Goal: Task Accomplishment & Management: Complete application form

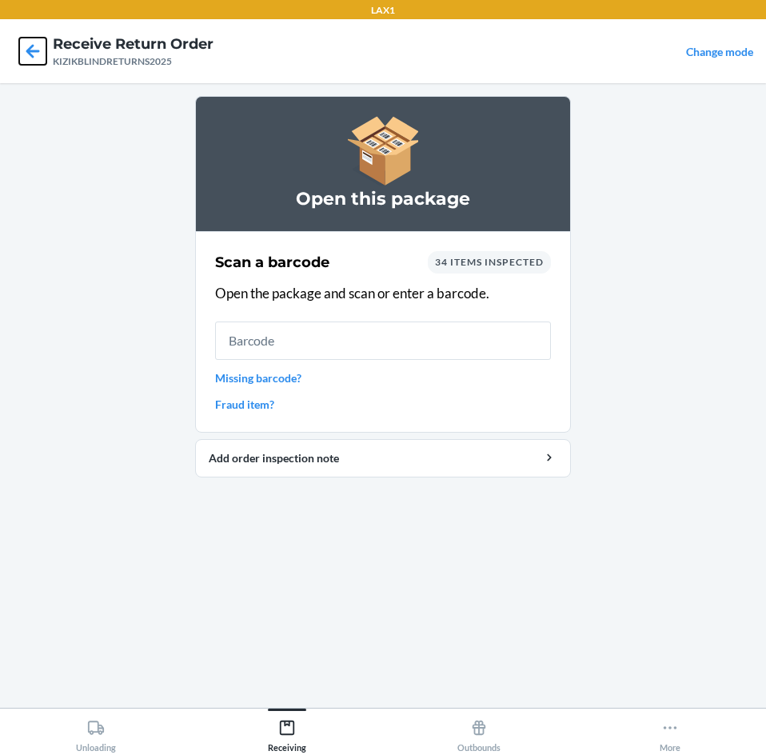
click at [31, 49] on icon at bounding box center [32, 51] width 27 height 27
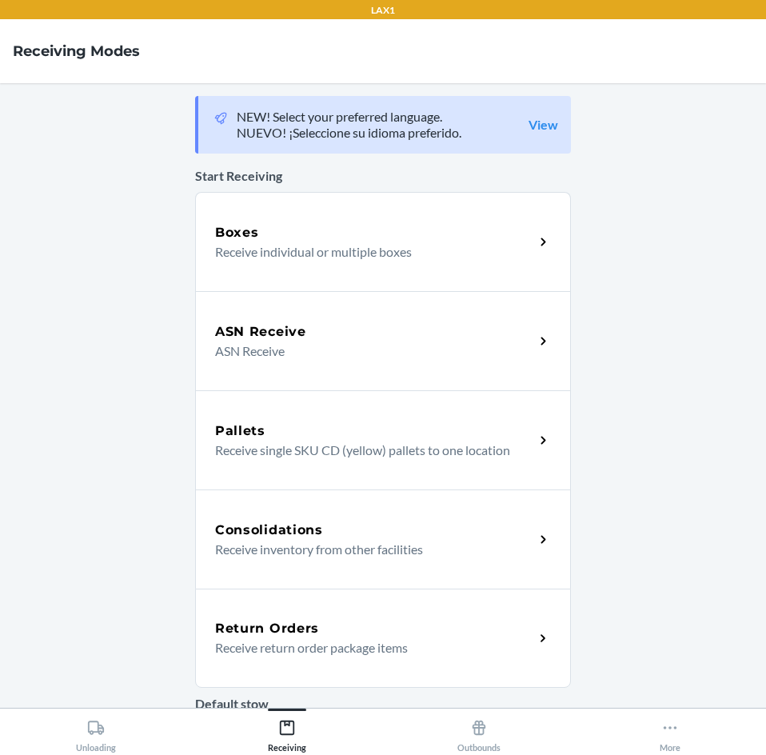
click at [276, 629] on h5 "Return Orders" at bounding box center [267, 628] width 104 height 19
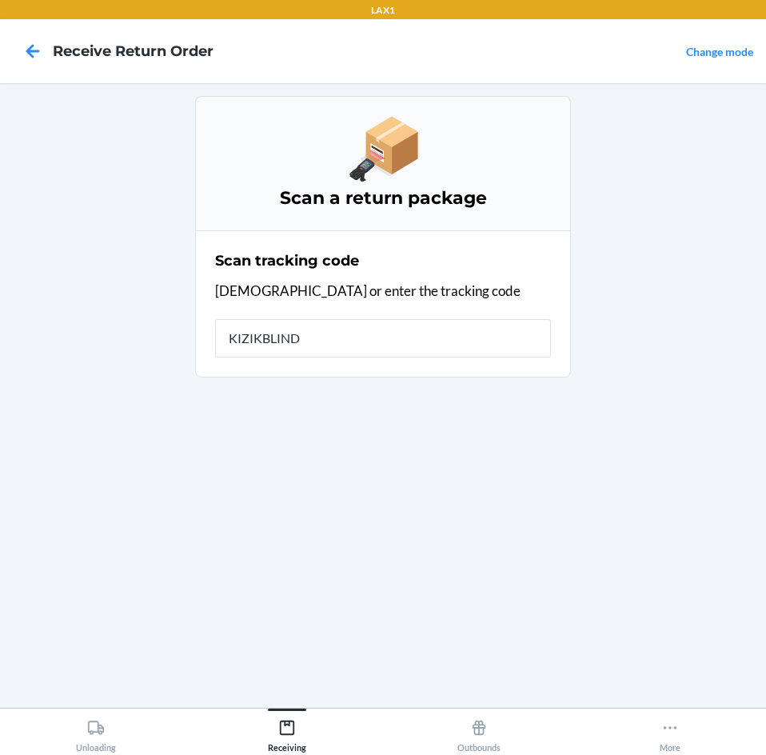
type input "KIZIKBLINDR"
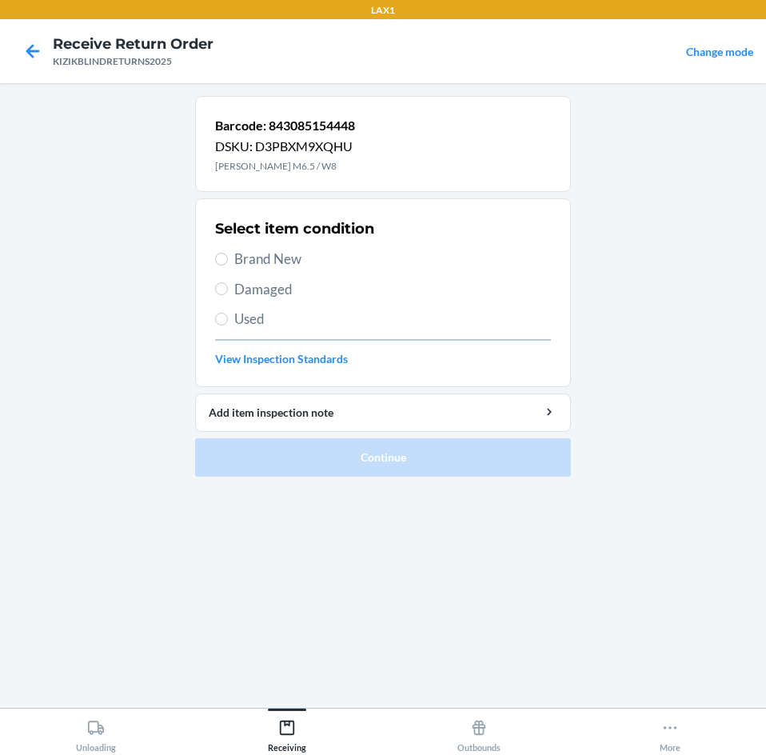
click at [240, 252] on span "Brand New" at bounding box center [392, 259] width 317 height 21
click at [228, 253] on input "Brand New" at bounding box center [221, 259] width 13 height 13
radio input "true"
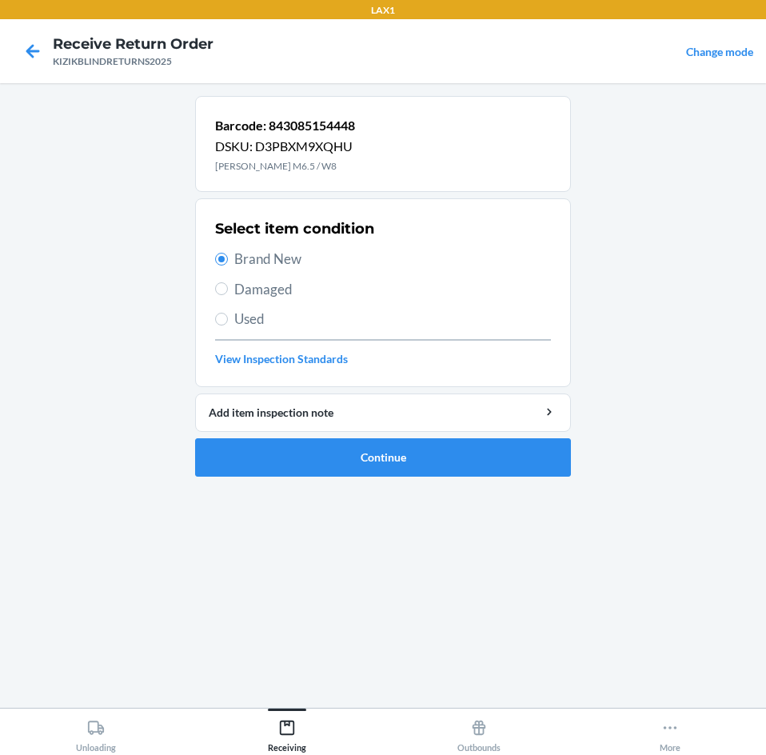
click at [240, 252] on span "Brand New" at bounding box center [392, 259] width 317 height 21
click at [228, 253] on input "Brand New" at bounding box center [221, 259] width 13 height 13
click at [351, 458] on button "Continue" at bounding box center [383, 457] width 376 height 38
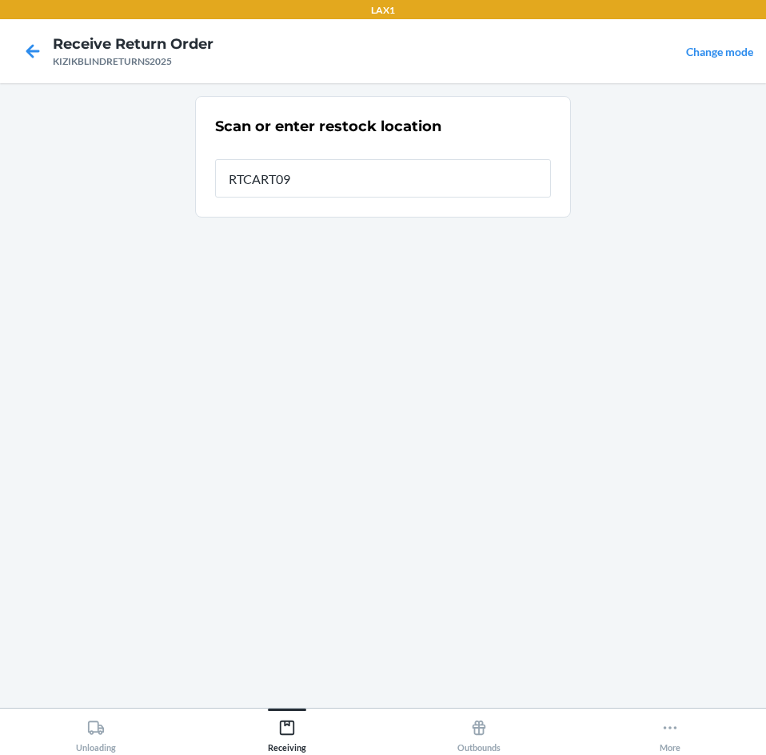
type input "RTCART091"
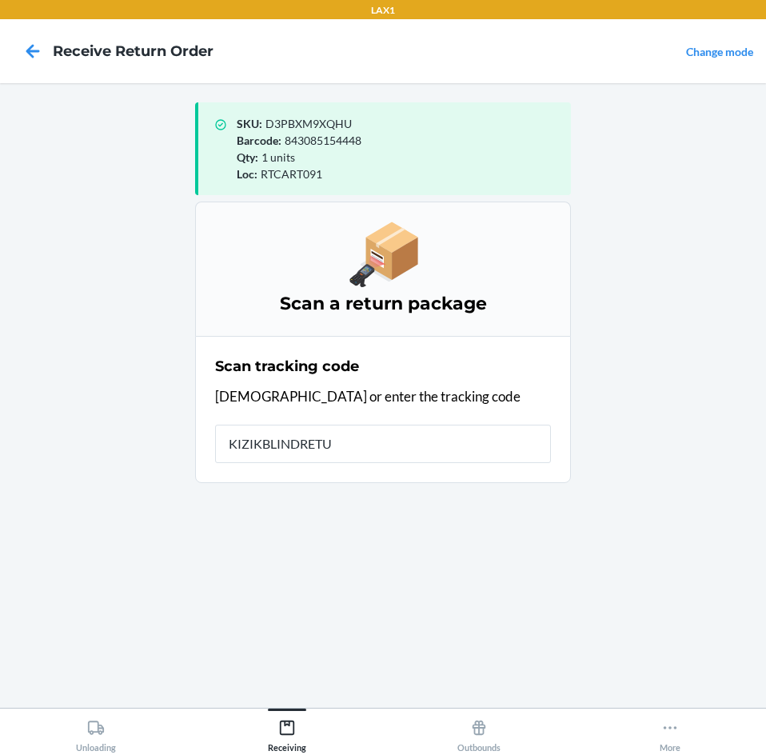
type input "KIZIKBLINDRETUR"
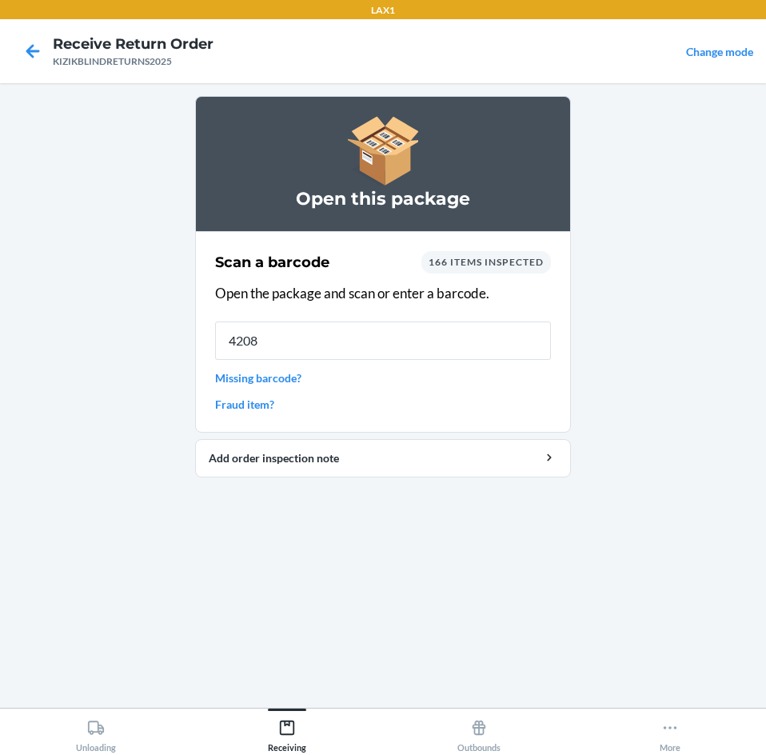
type input "42084"
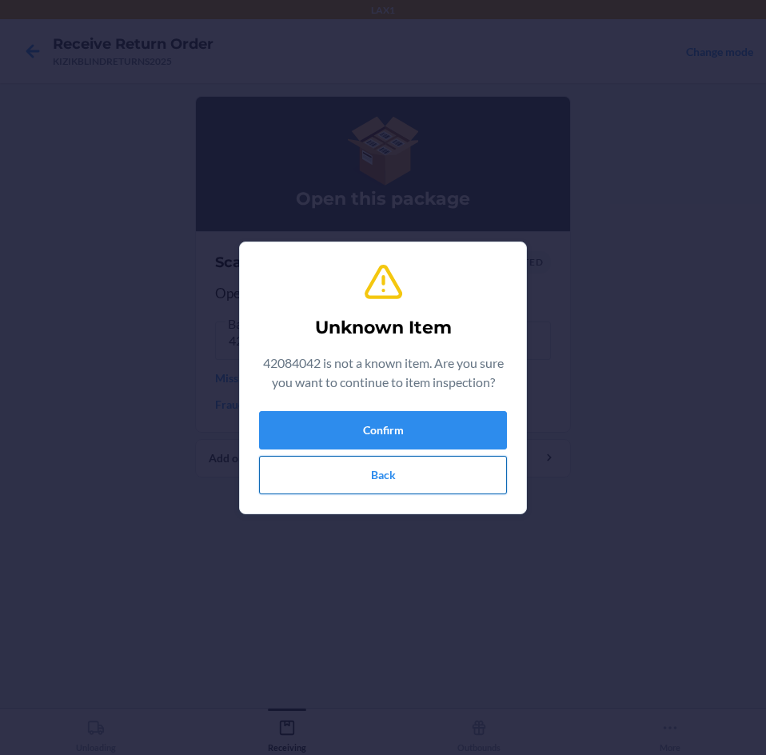
click at [445, 474] on button "Back" at bounding box center [383, 475] width 248 height 38
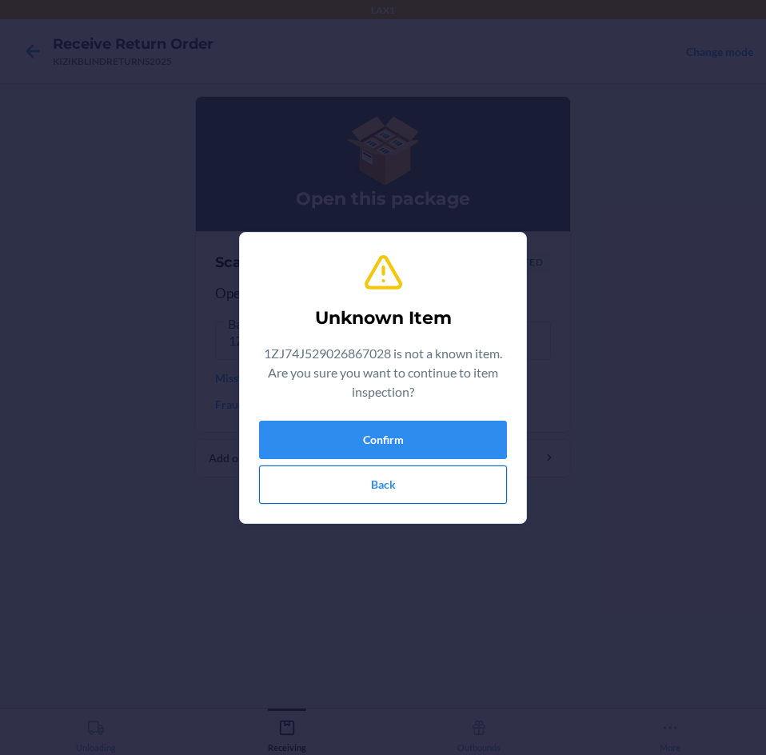
click at [365, 472] on button "Back" at bounding box center [383, 485] width 248 height 38
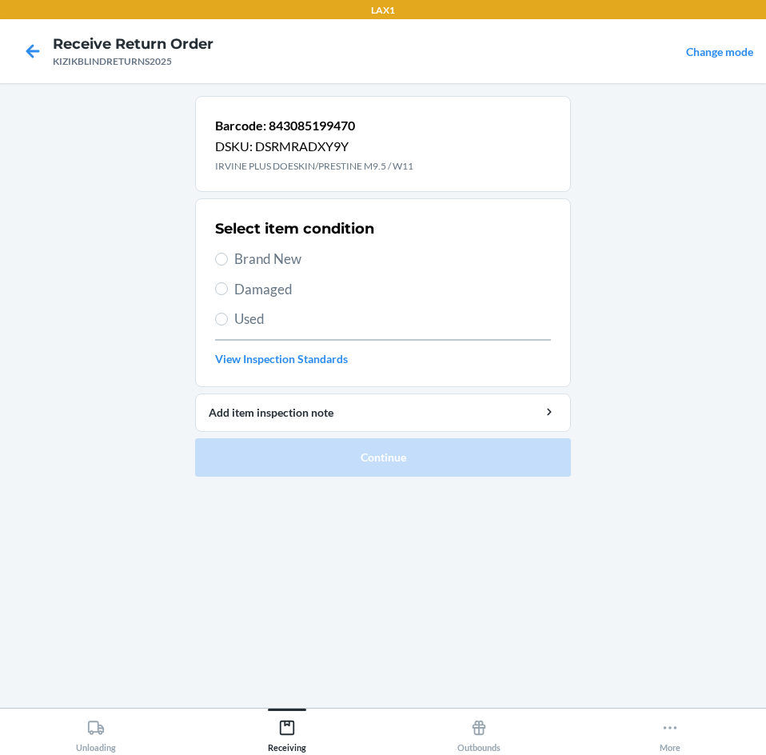
click at [233, 252] on label "Brand New" at bounding box center [383, 259] width 336 height 21
click at [228, 253] on input "Brand New" at bounding box center [221, 259] width 13 height 13
radio input "true"
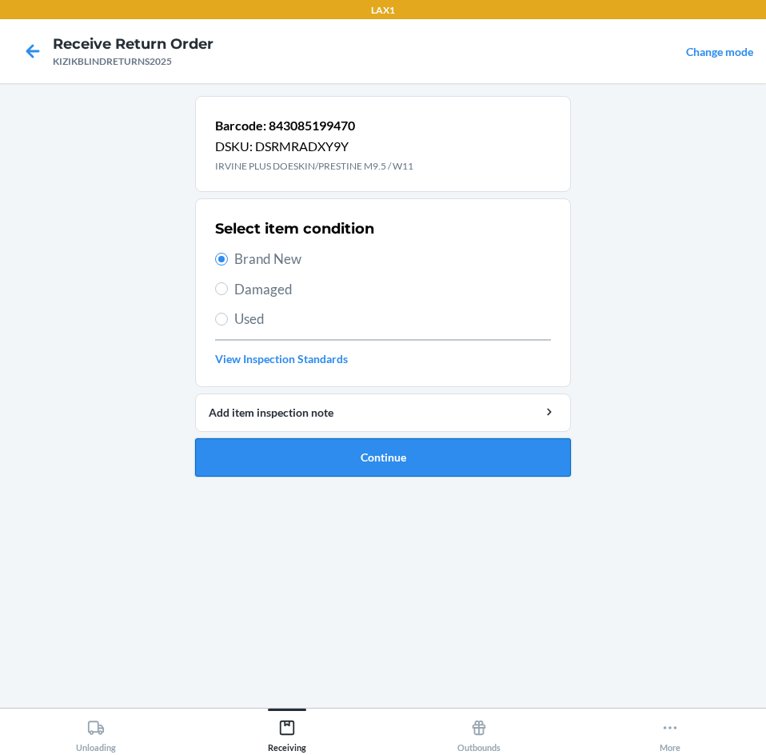
click at [384, 465] on button "Continue" at bounding box center [383, 457] width 376 height 38
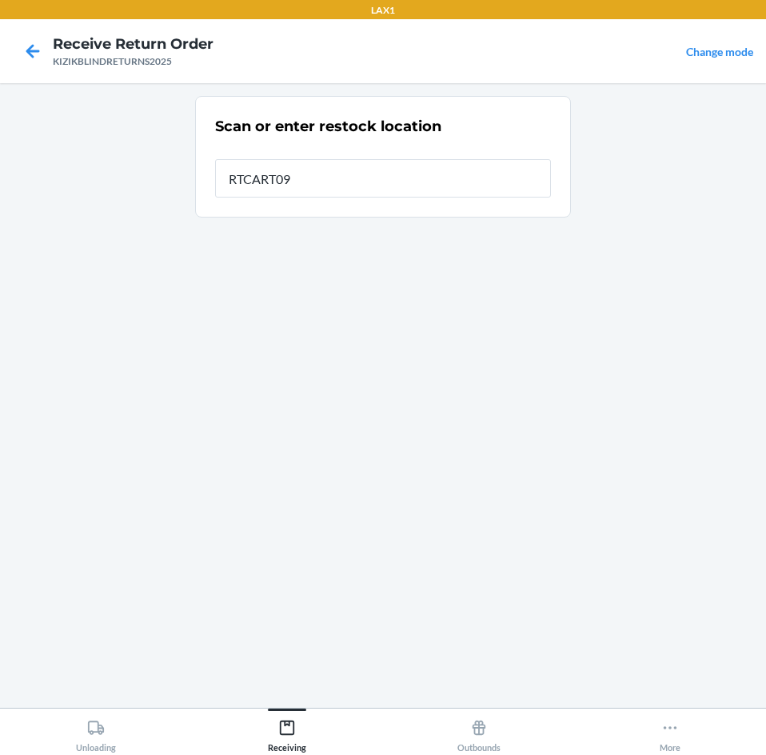
type input "RTCART091"
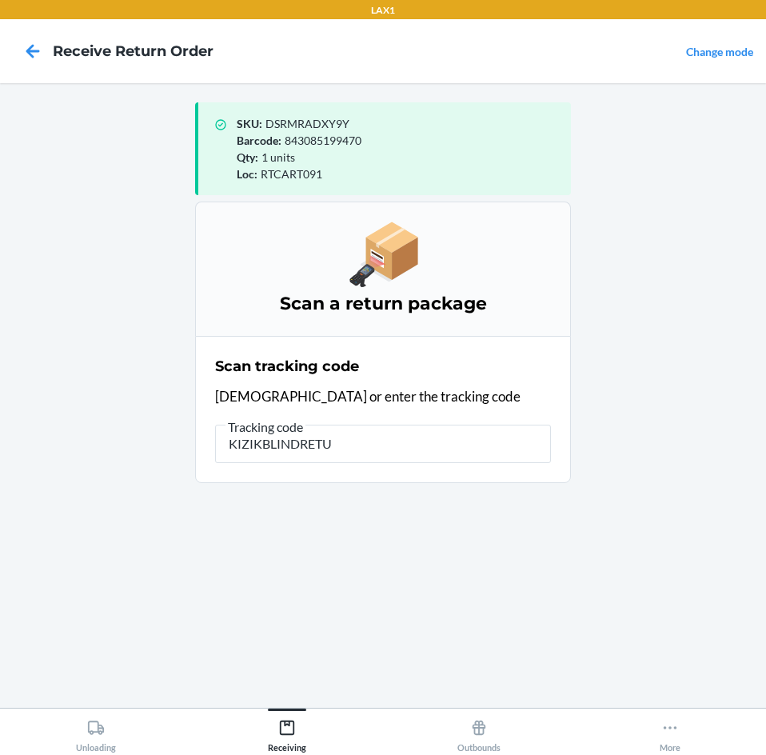
type input "KIZIKBLINDRETUR"
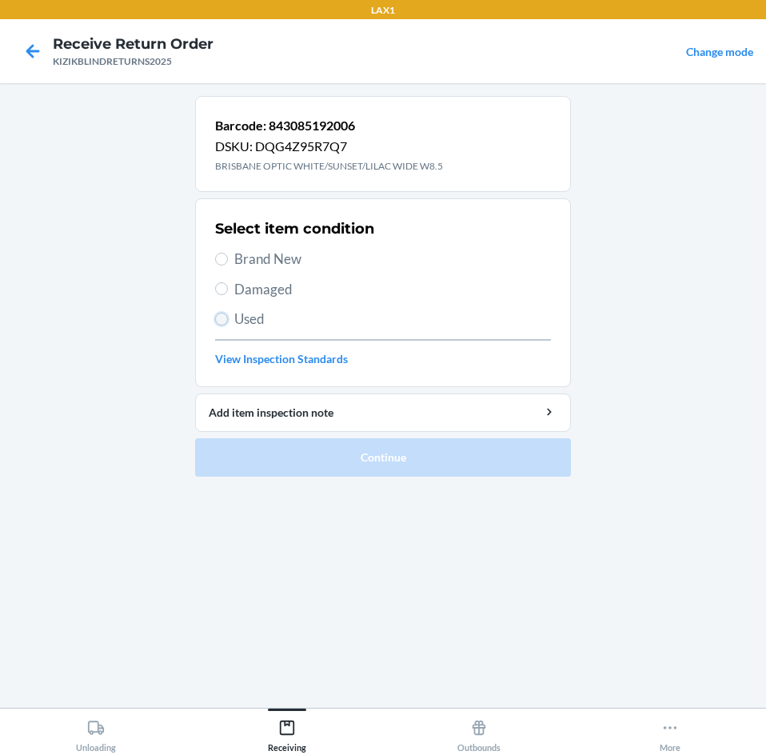
click at [223, 321] on input "Used" at bounding box center [221, 319] width 13 height 13
radio input "true"
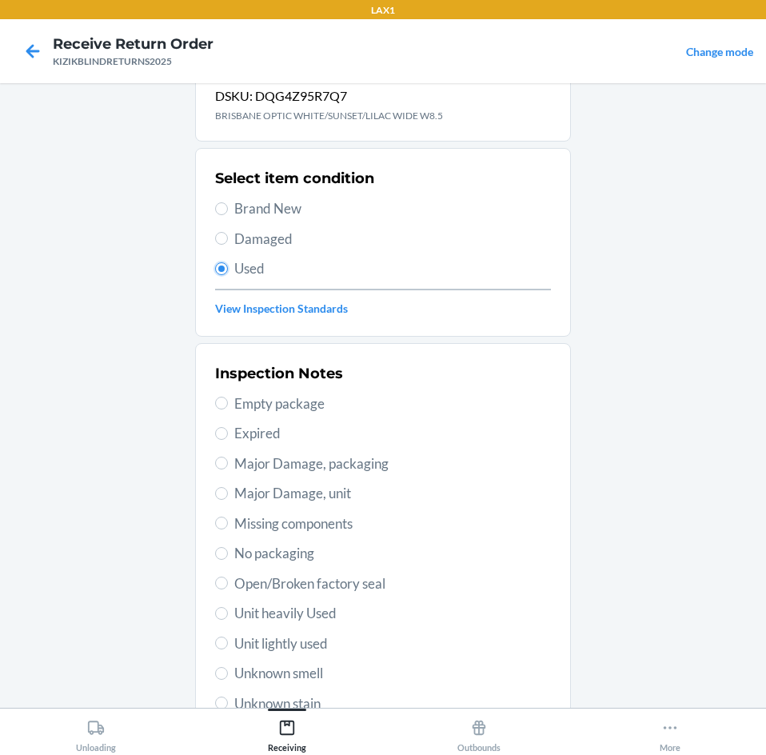
scroll to position [80, 0]
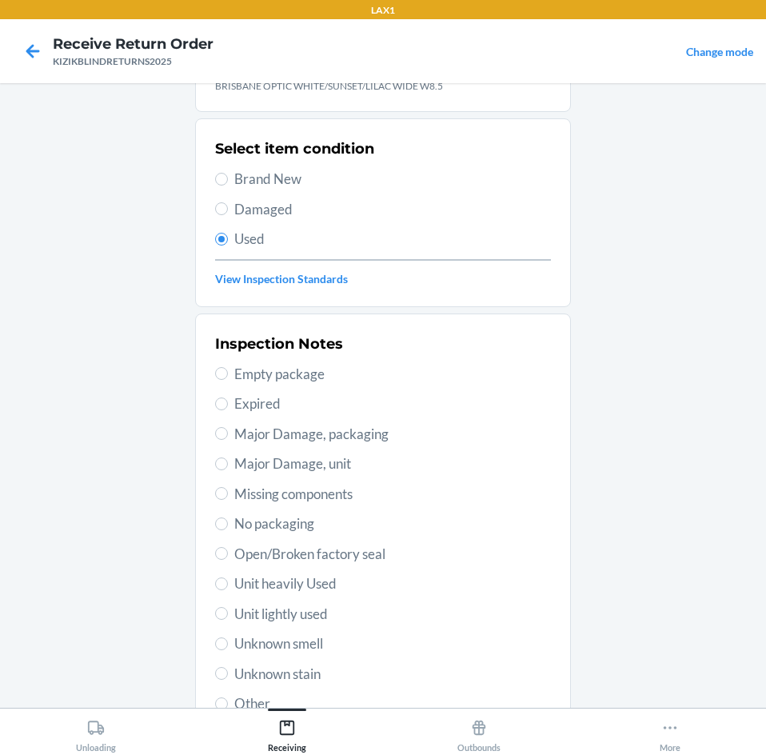
click at [269, 605] on span "Unit lightly used" at bounding box center [392, 614] width 317 height 21
click at [228, 607] on input "Unit lightly used" at bounding box center [221, 613] width 13 height 13
radio input "true"
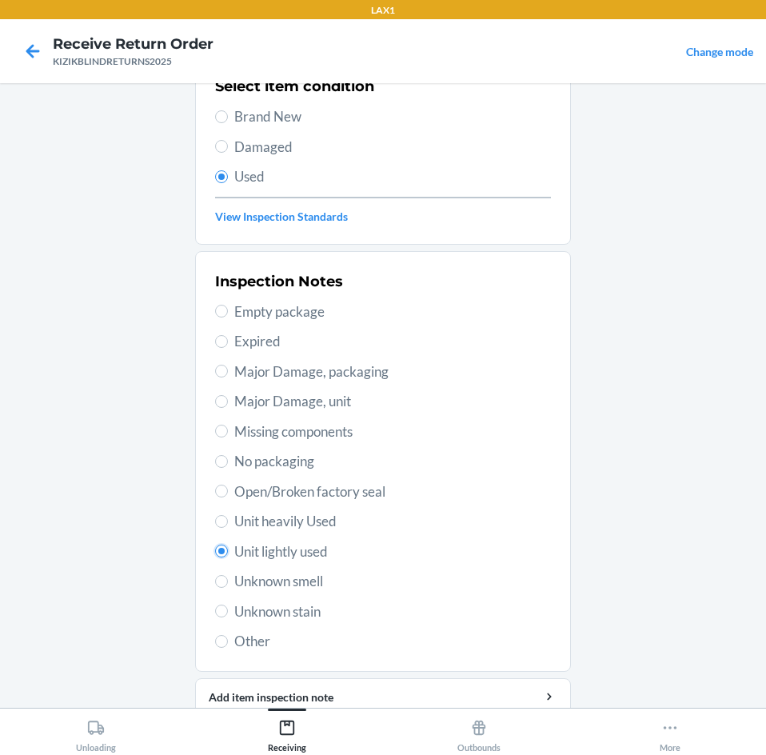
scroll to position [209, 0]
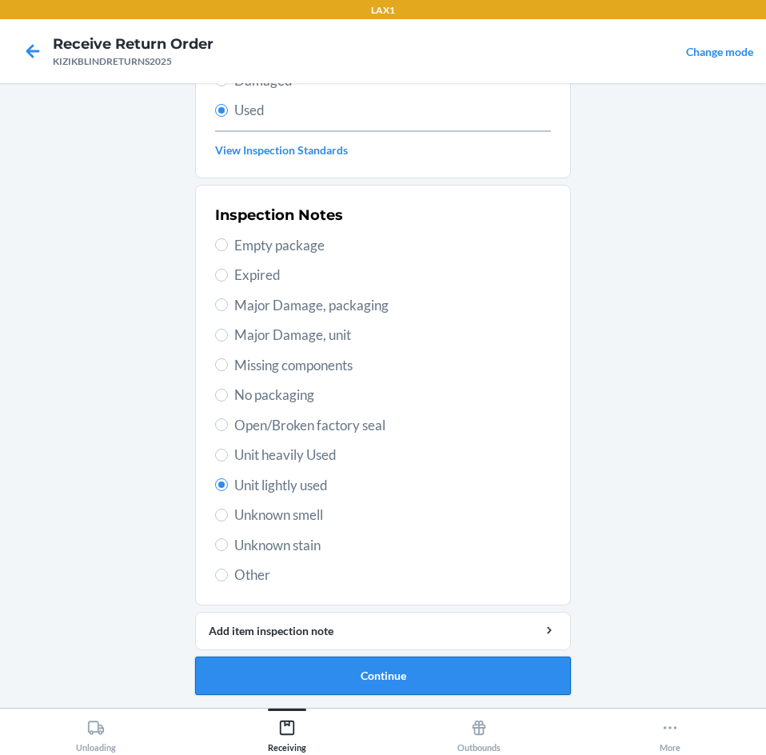
click at [392, 675] on button "Continue" at bounding box center [383, 676] width 376 height 38
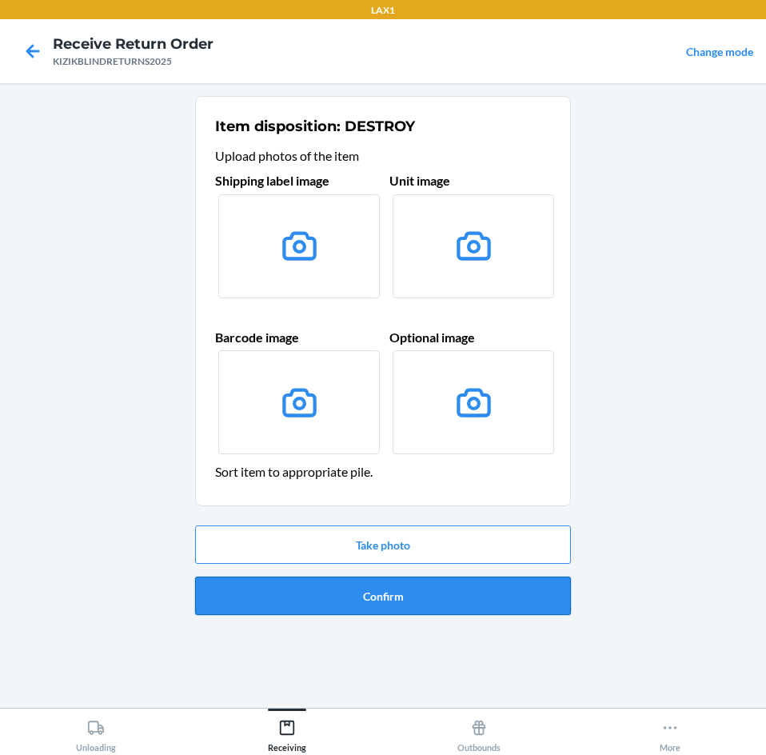
click at [382, 596] on button "Confirm" at bounding box center [383, 596] width 376 height 38
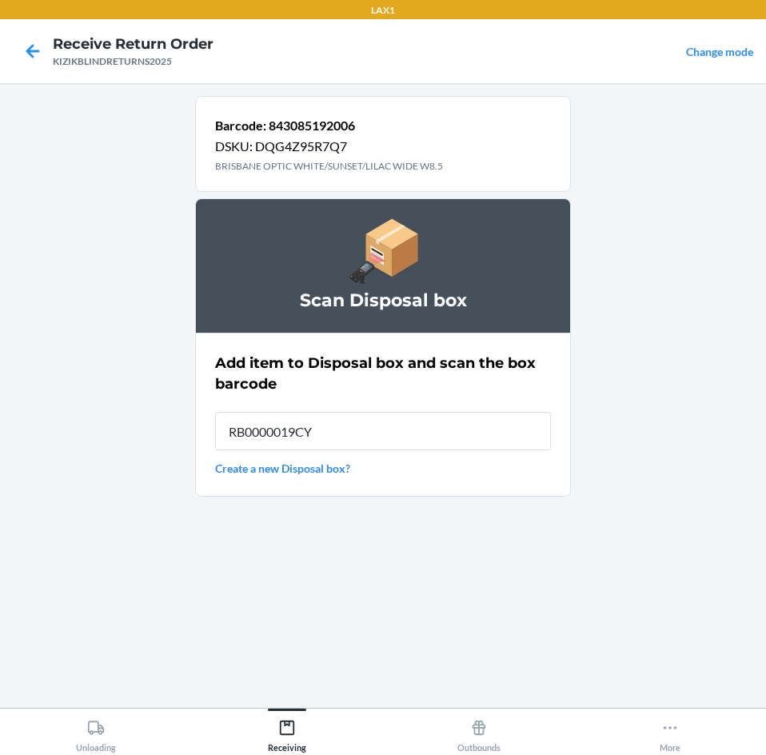
type input "RB0000019CY"
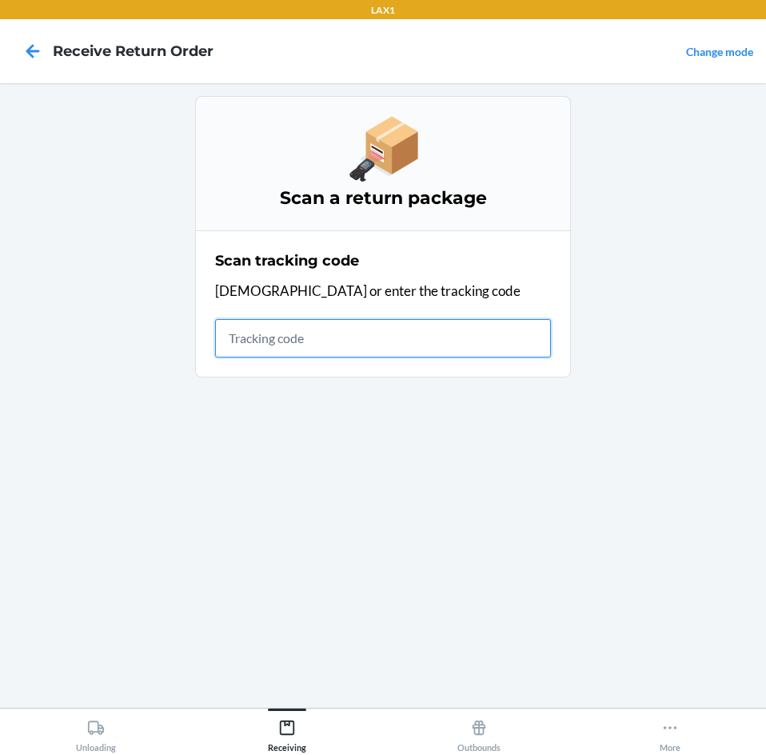
click at [371, 346] on input "text" at bounding box center [383, 338] width 336 height 38
type input "KIZIKBLINDR"
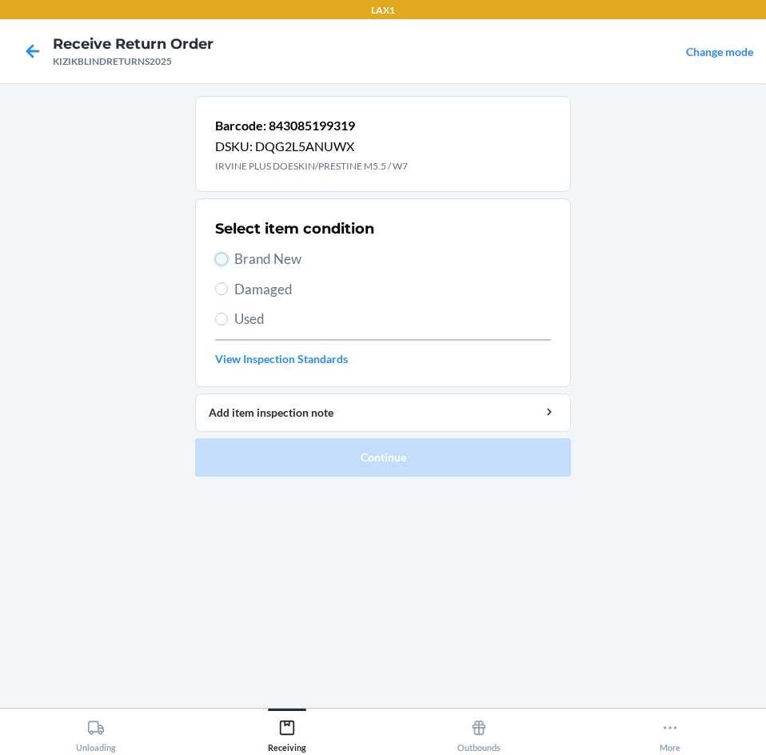
click at [218, 258] on input "Brand New" at bounding box center [221, 259] width 13 height 13
radio input "true"
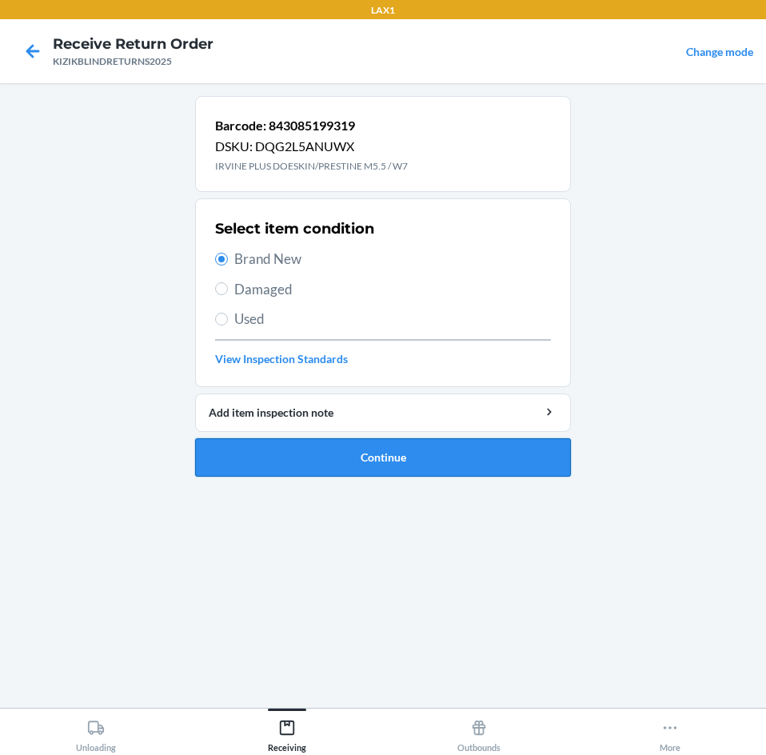
click at [312, 472] on button "Continue" at bounding box center [383, 457] width 376 height 38
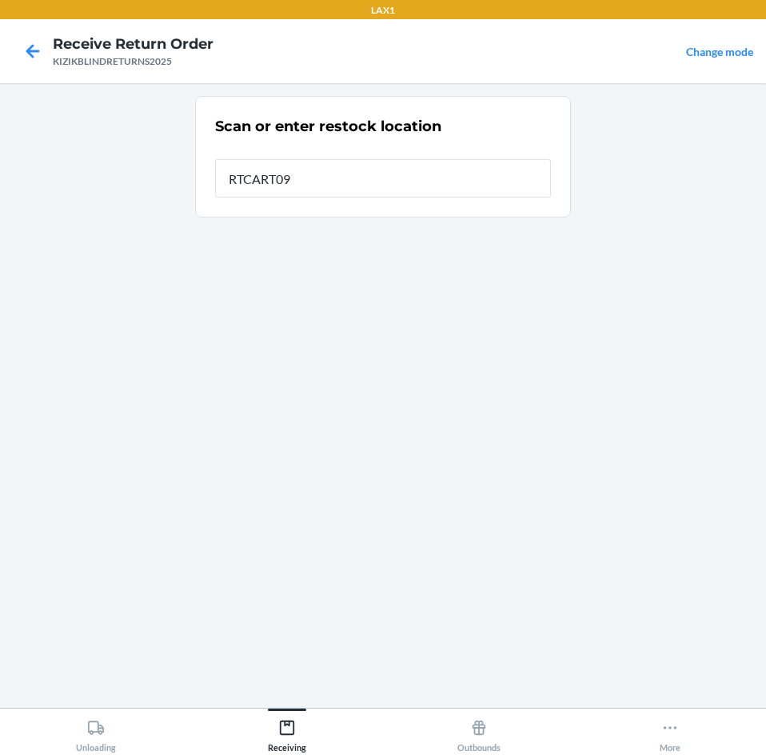
type input "RTCART091"
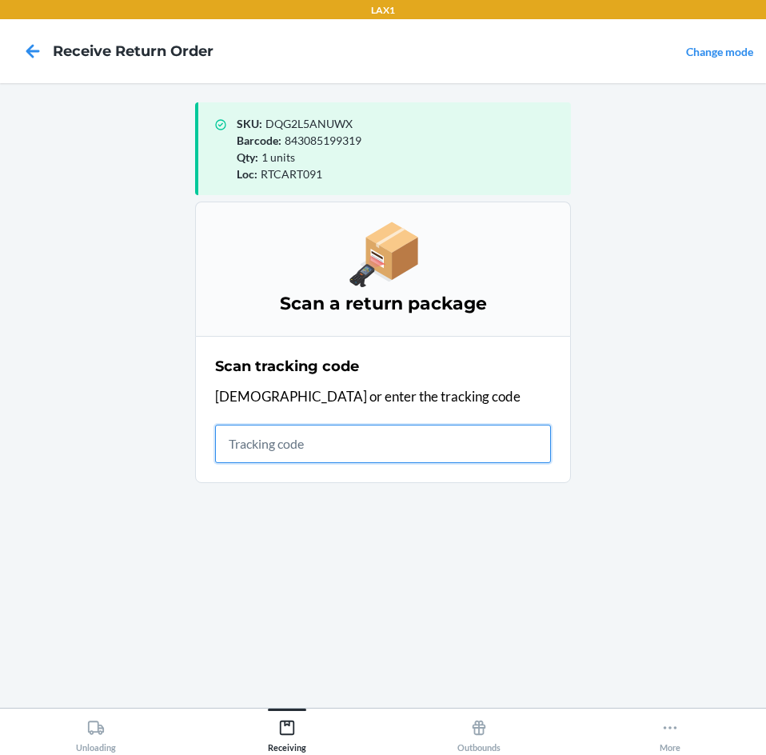
click at [353, 454] on input "text" at bounding box center [383, 444] width 336 height 38
type input "KIZIKBL"
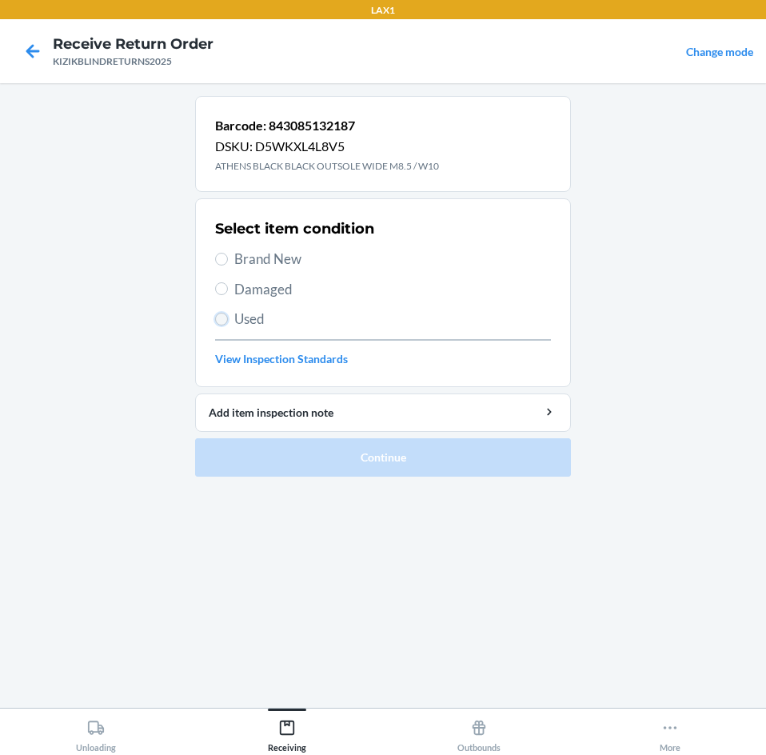
click at [216, 323] on input "Used" at bounding box center [221, 319] width 13 height 13
radio input "true"
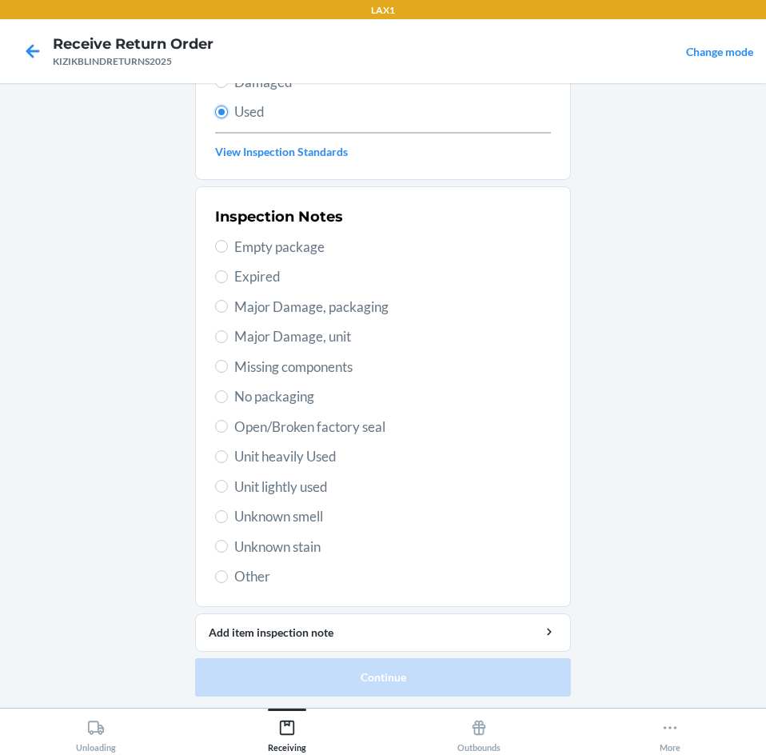
scroll to position [209, 0]
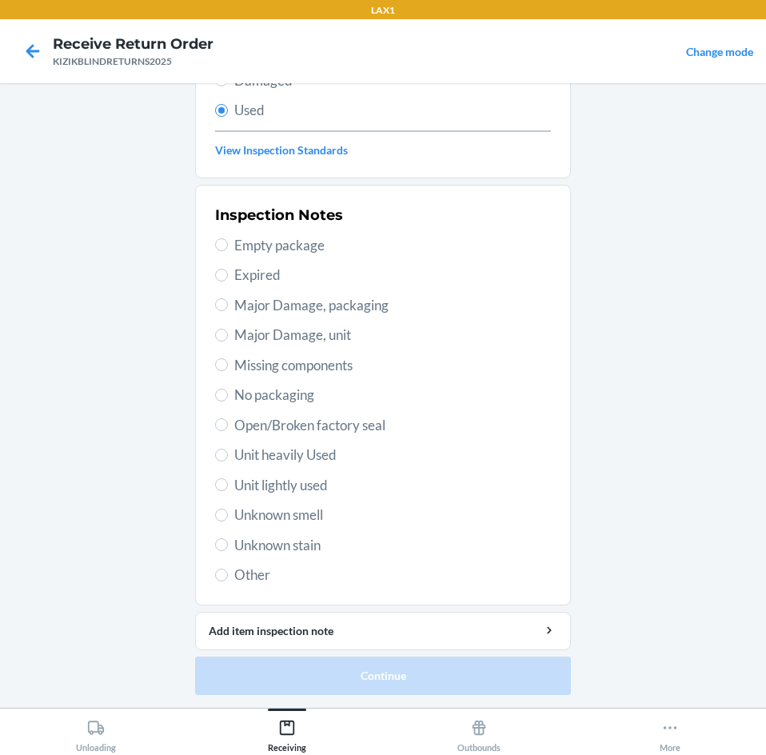
click at [279, 454] on span "Unit heavily Used" at bounding box center [392, 455] width 317 height 21
click at [228, 454] on input "Unit heavily Used" at bounding box center [221, 455] width 13 height 13
radio input "true"
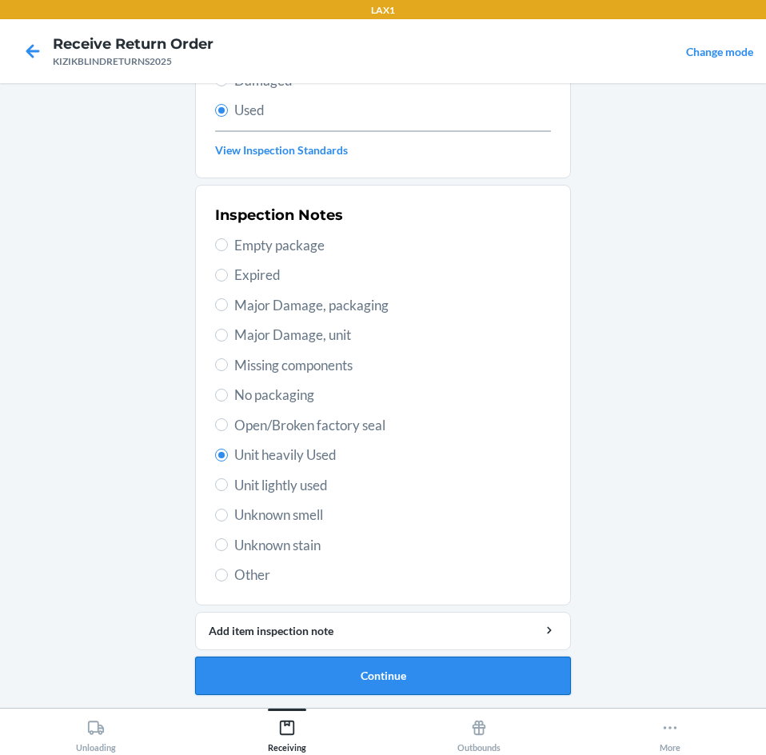
click at [326, 685] on button "Continue" at bounding box center [383, 676] width 376 height 38
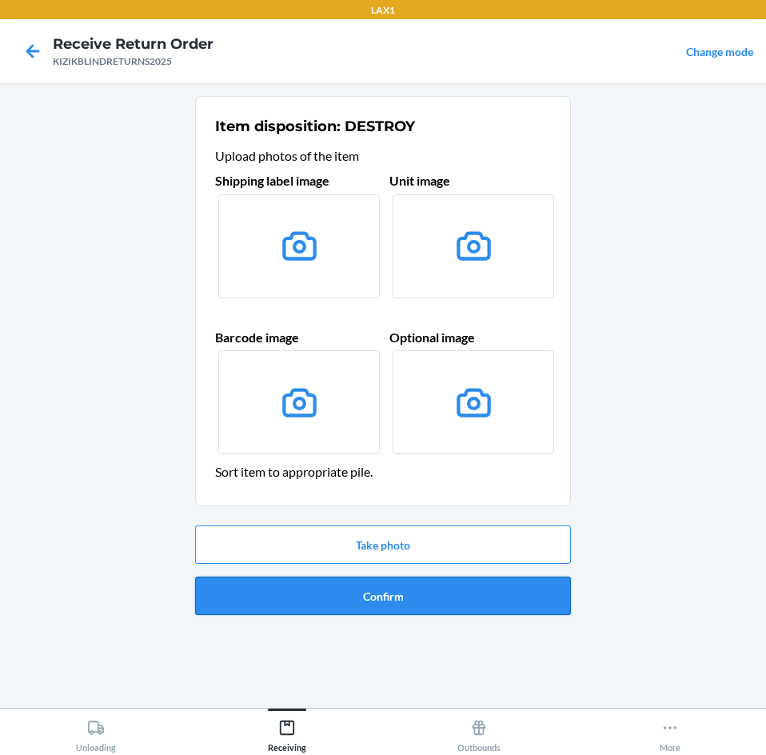
click at [401, 589] on button "Confirm" at bounding box center [383, 596] width 376 height 38
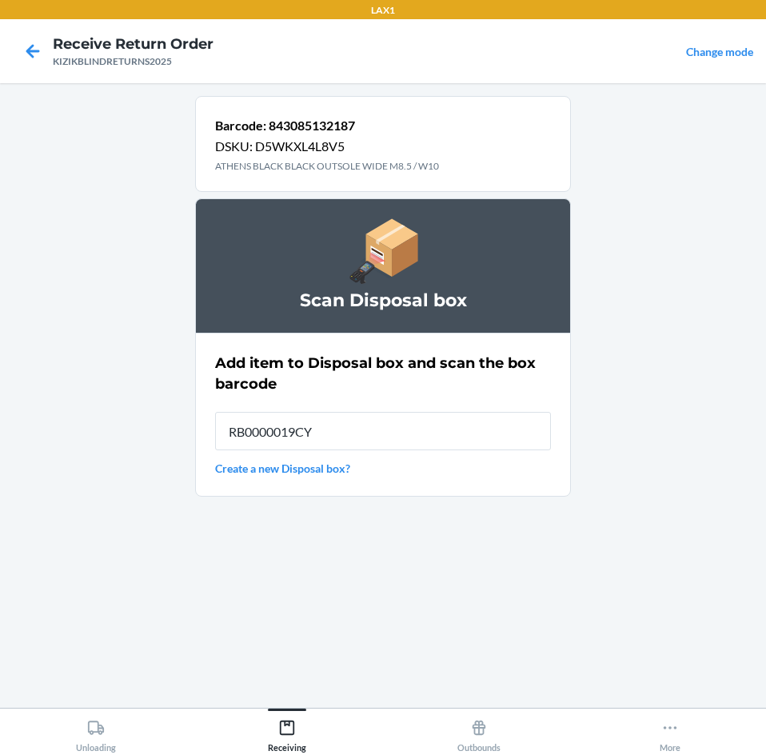
type input "RB0000019CY"
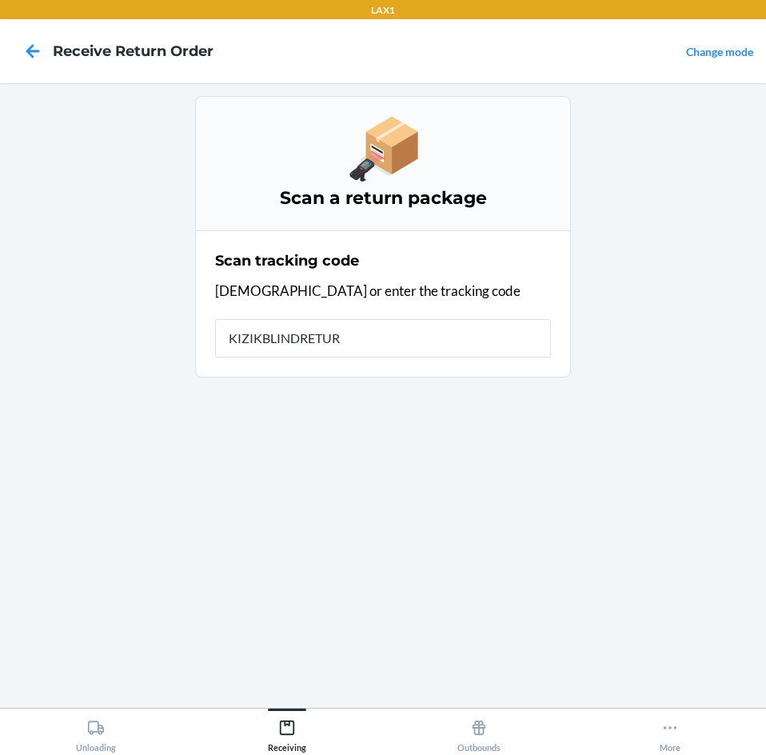
type input "KIZIKBLINDRETURN"
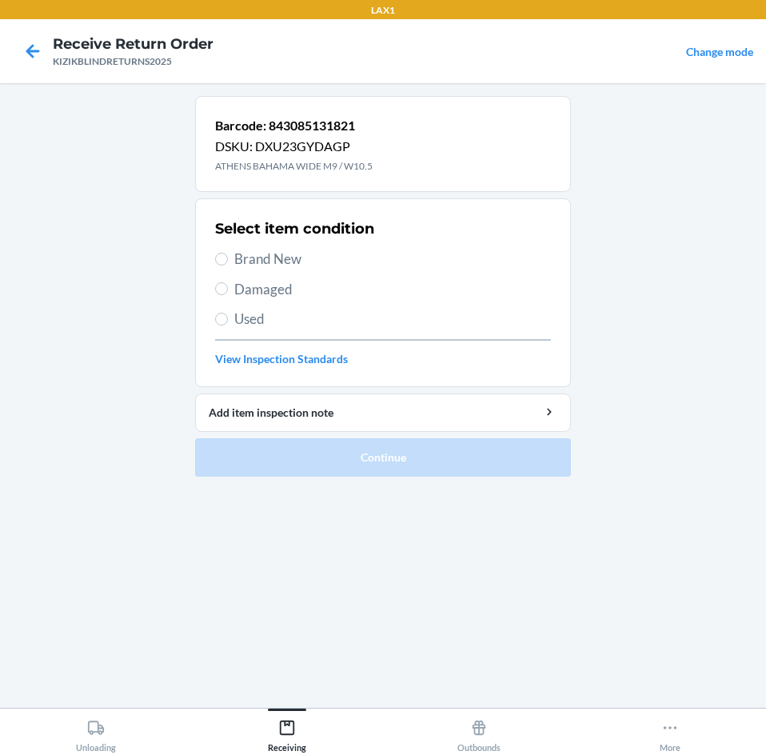
click at [257, 257] on span "Brand New" at bounding box center [392, 259] width 317 height 21
click at [228, 257] on input "Brand New" at bounding box center [221, 259] width 13 height 13
radio input "true"
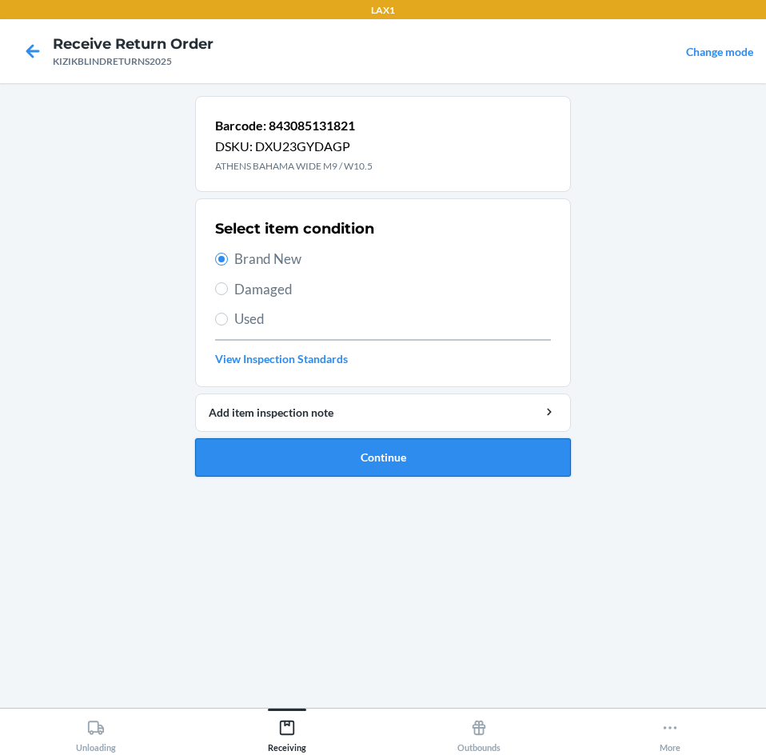
click at [270, 458] on button "Continue" at bounding box center [383, 457] width 376 height 38
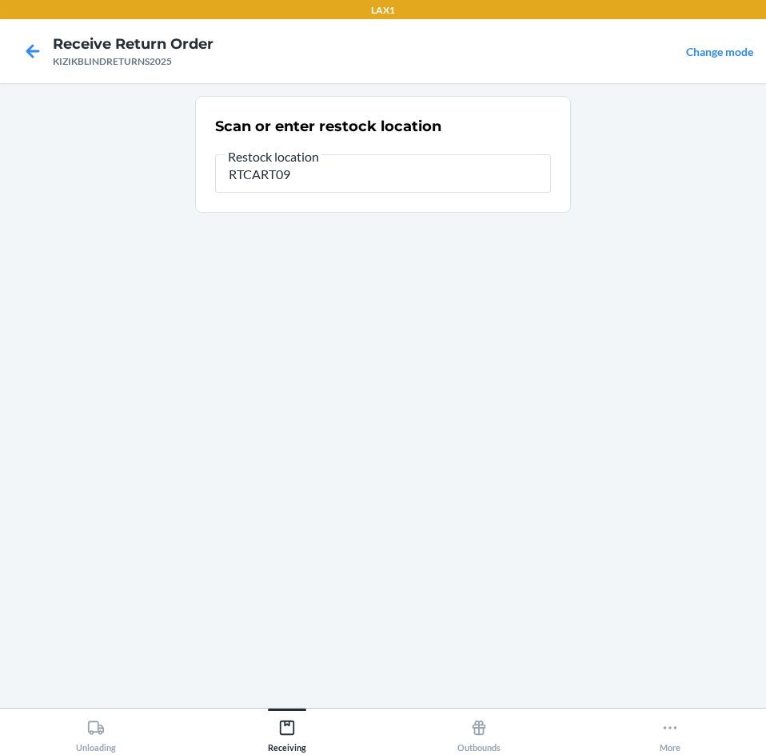
type input "RTCART091"
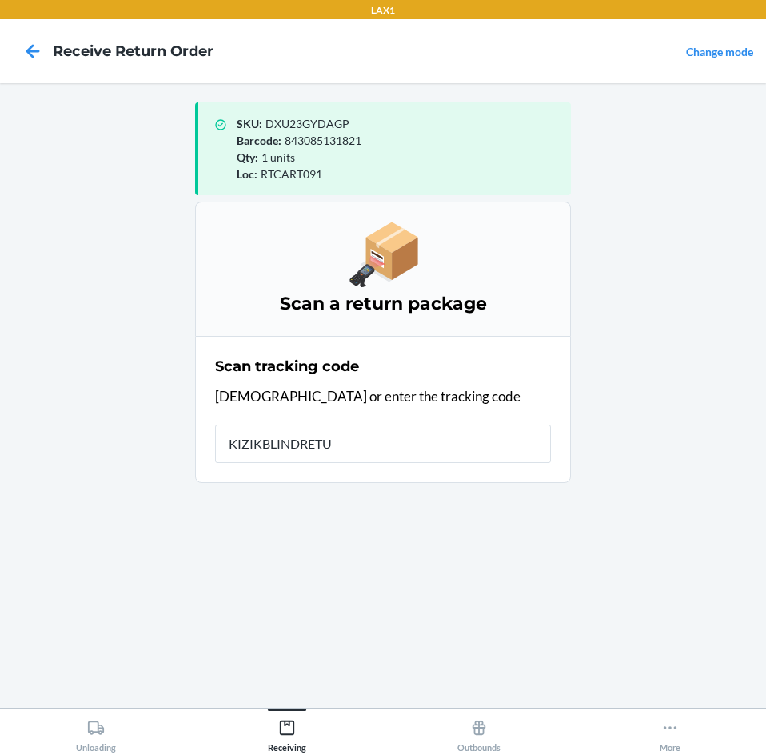
type input "KIZIKBLINDRETUR"
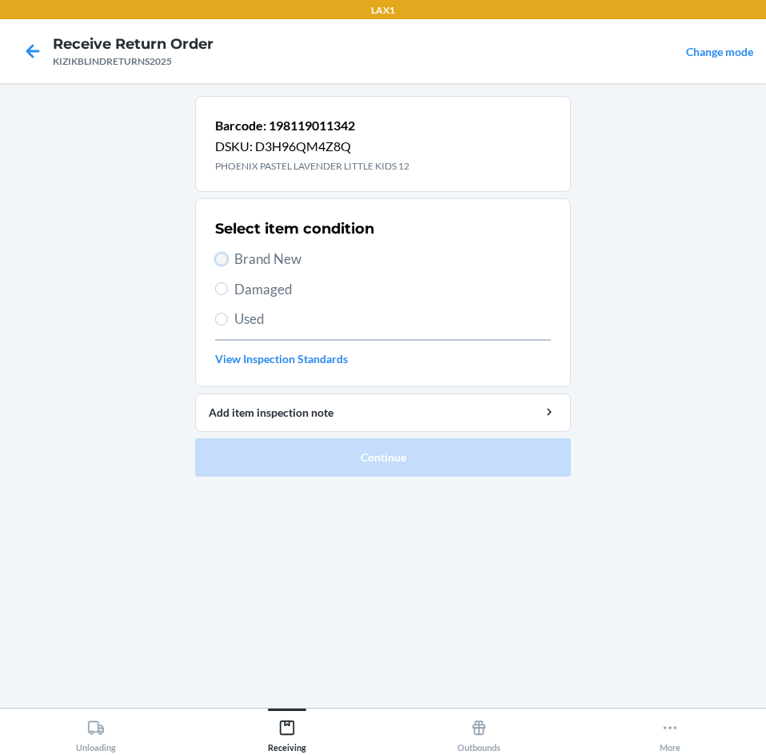
click at [216, 263] on input "Brand New" at bounding box center [221, 259] width 13 height 13
radio input "true"
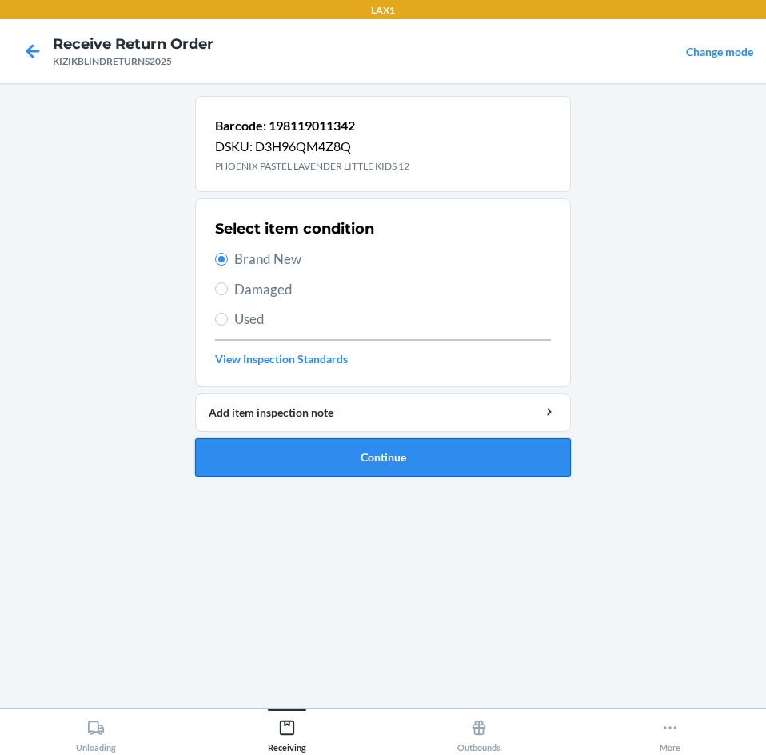
click at [274, 478] on ol "Barcode: 198119011342 DSKU: D3H96QM4Z8Q PHOENIX PASTEL LAVENDER LITTLE KIDS 12 …" at bounding box center [383, 293] width 376 height 394
click at [276, 470] on button "Continue" at bounding box center [383, 457] width 376 height 38
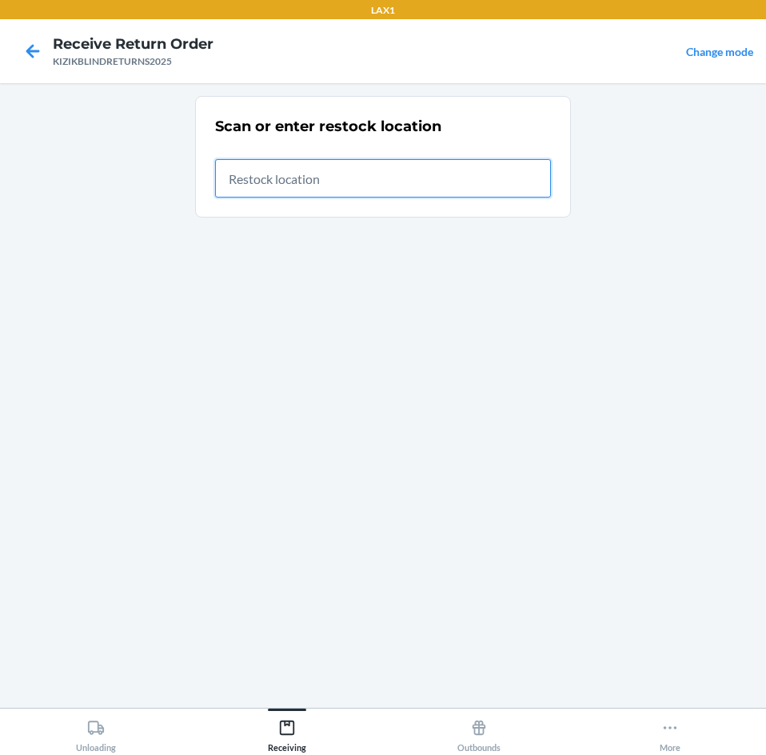
click at [421, 164] on input "text" at bounding box center [383, 178] width 336 height 38
type input "RTCART091"
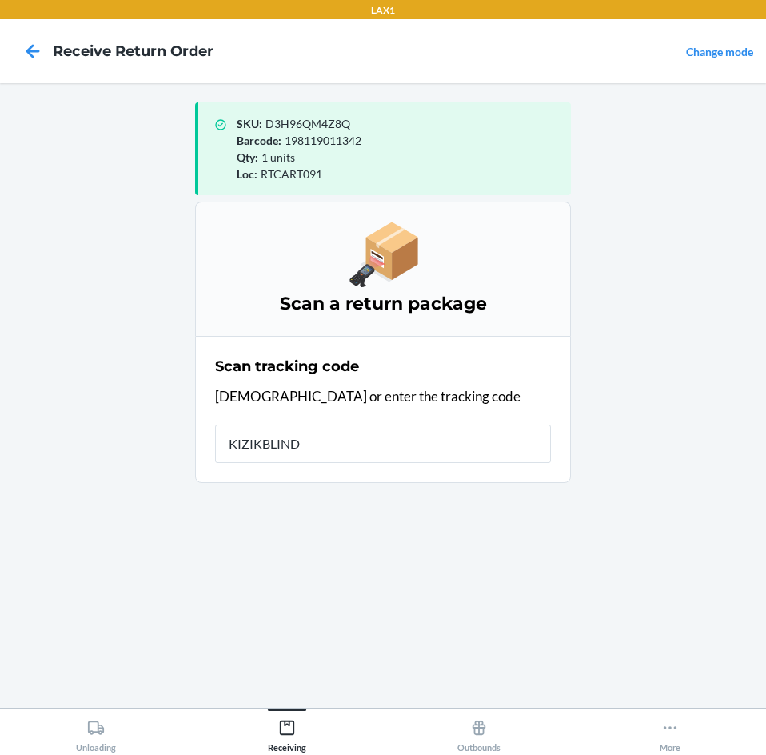
type input "KIZIKBLINDR"
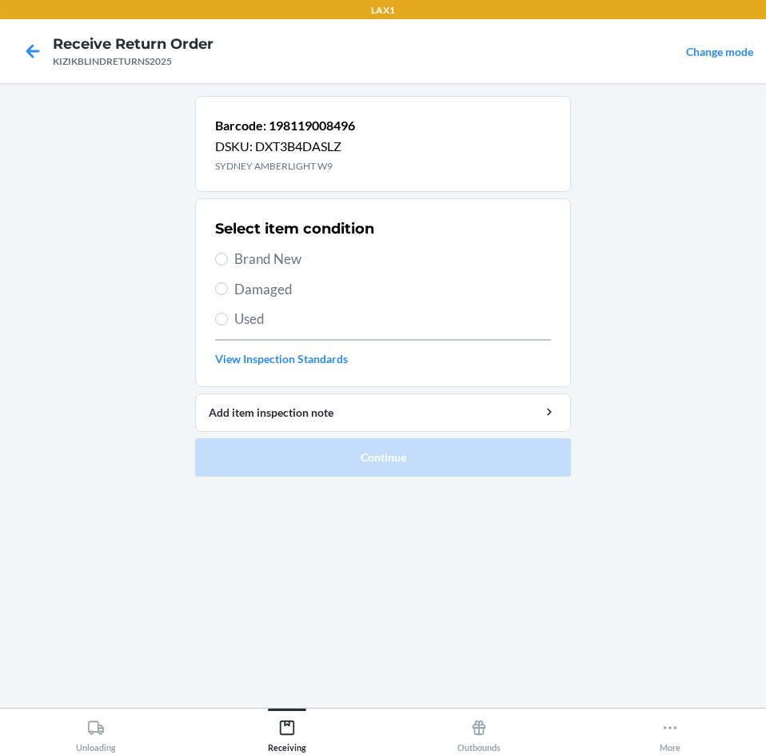
click at [239, 261] on span "Brand New" at bounding box center [392, 259] width 317 height 21
click at [228, 261] on input "Brand New" at bounding box center [221, 259] width 13 height 13
radio input "true"
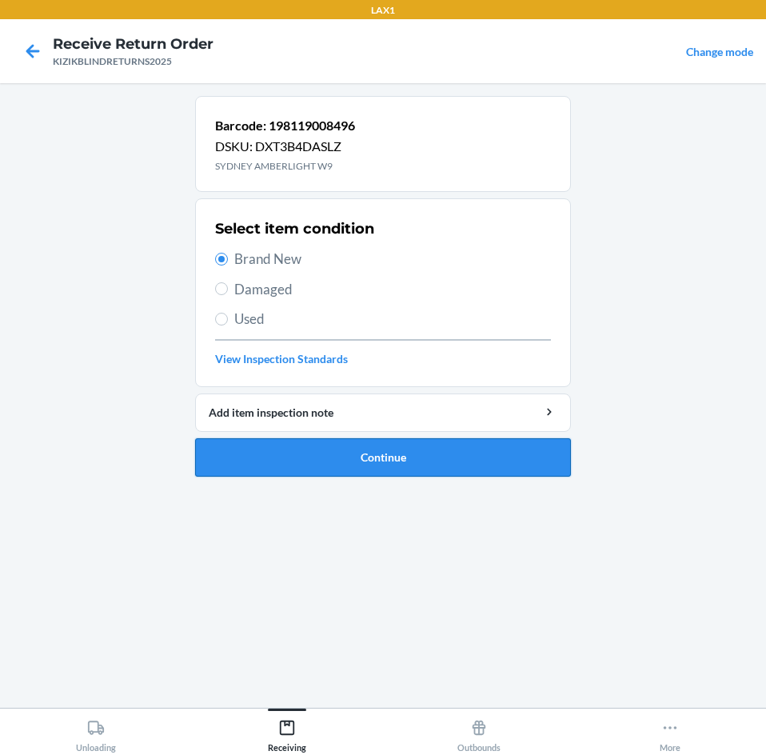
click at [449, 456] on button "Continue" at bounding box center [383, 457] width 376 height 38
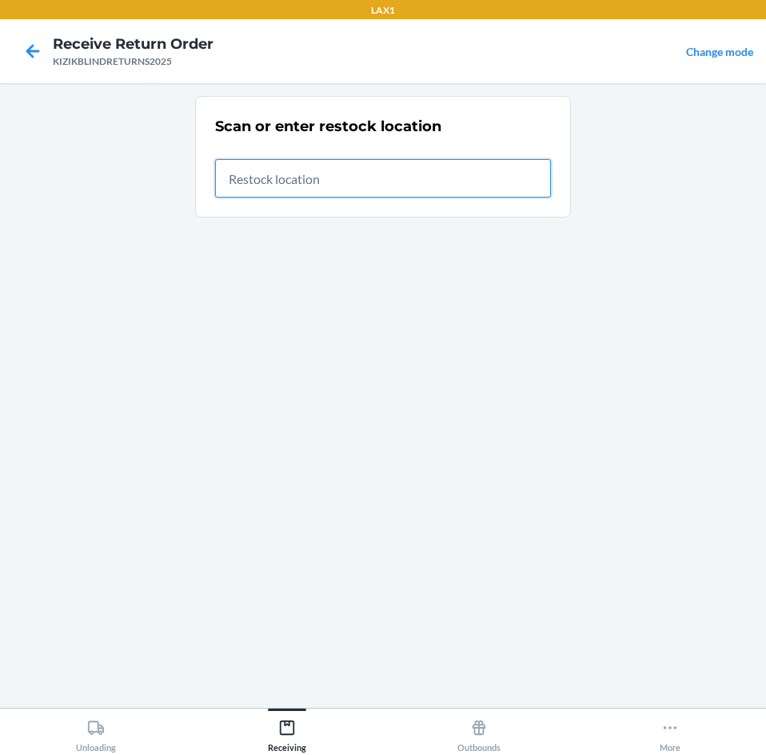
click at [382, 186] on input "text" at bounding box center [383, 178] width 336 height 38
type input "RTCART091"
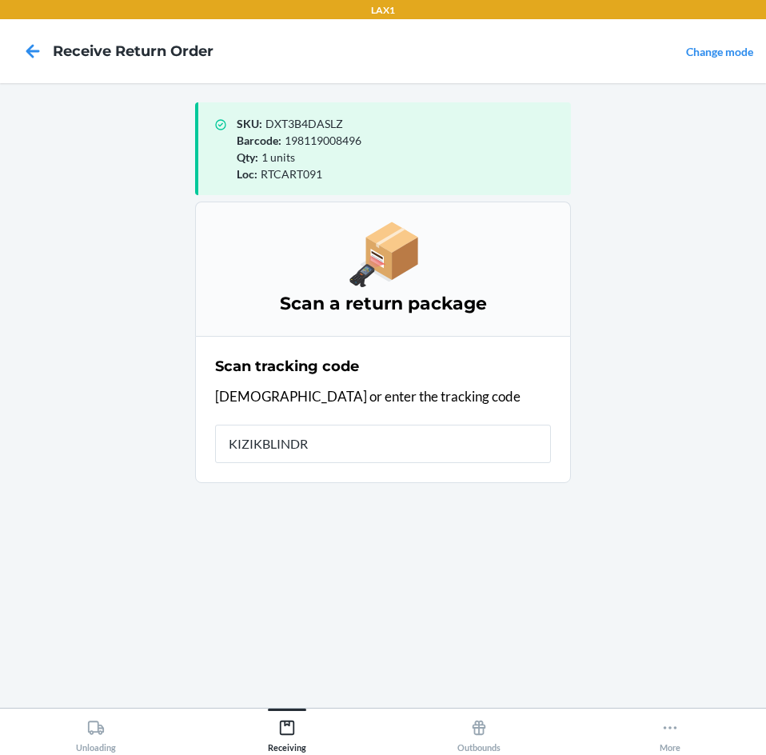
type input "KIZIKBLINDRE"
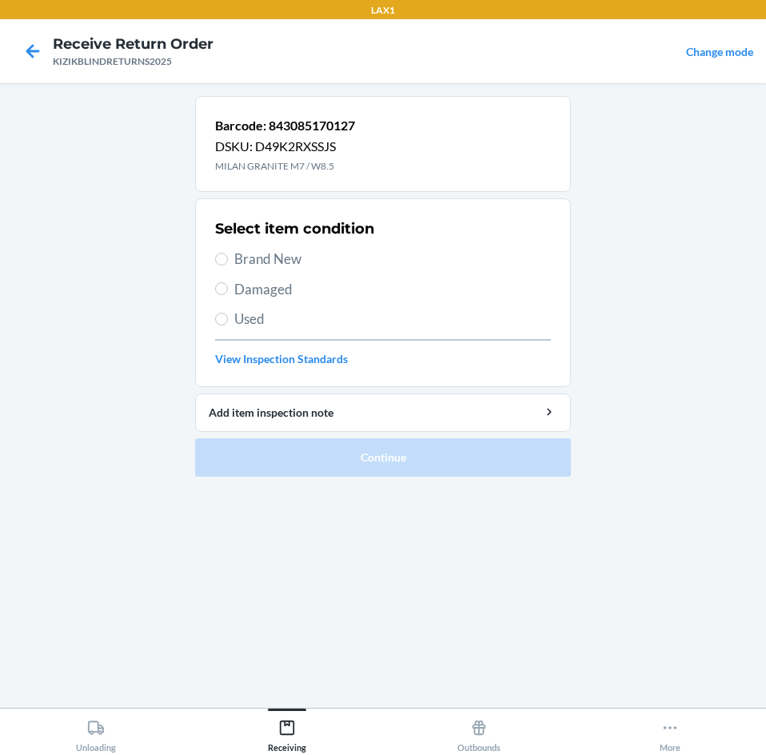
click at [241, 254] on span "Brand New" at bounding box center [392, 259] width 317 height 21
click at [228, 254] on input "Brand New" at bounding box center [221, 259] width 13 height 13
radio input "true"
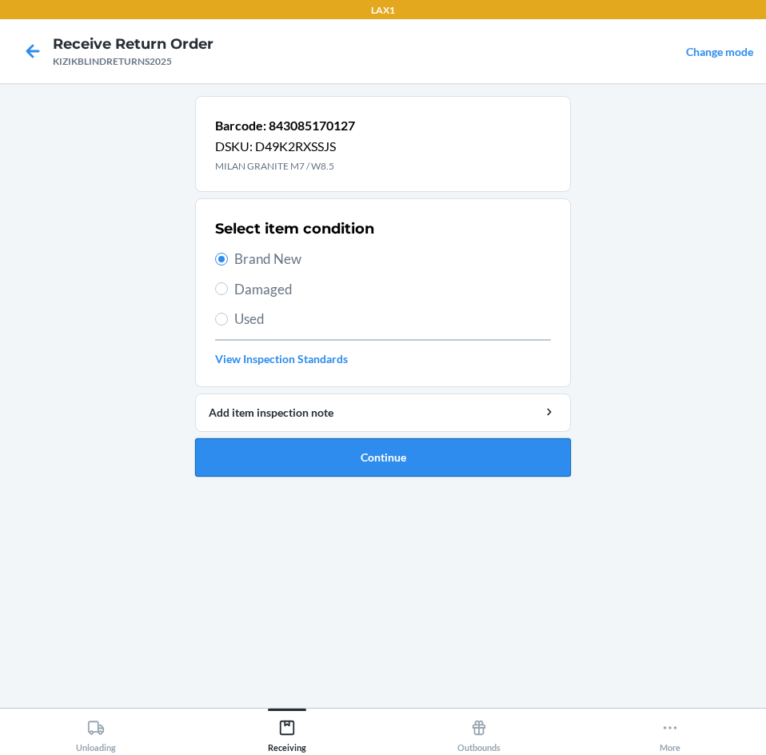
click at [291, 454] on button "Continue" at bounding box center [383, 457] width 376 height 38
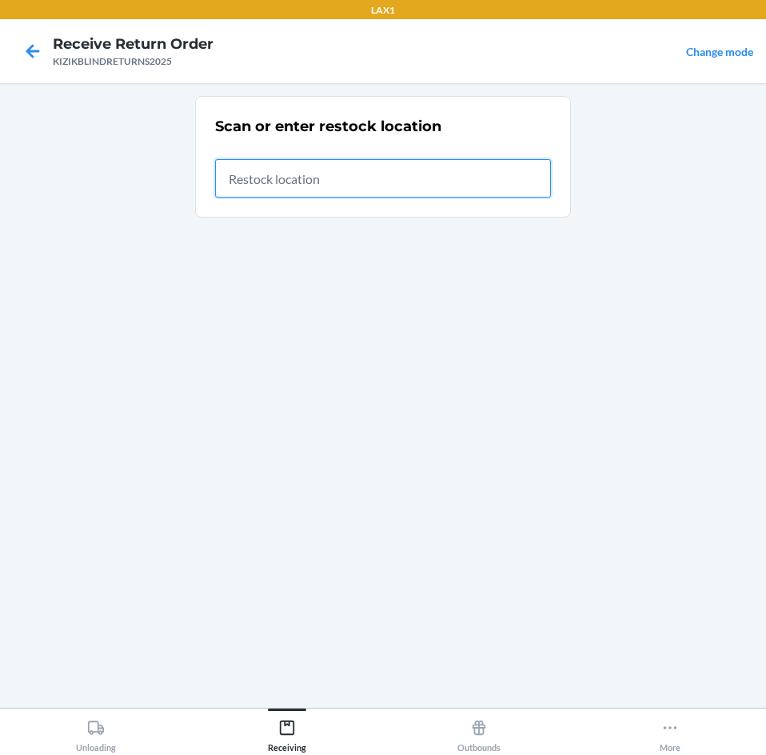
click at [246, 182] on input "text" at bounding box center [383, 178] width 336 height 38
type input "RTCART091"
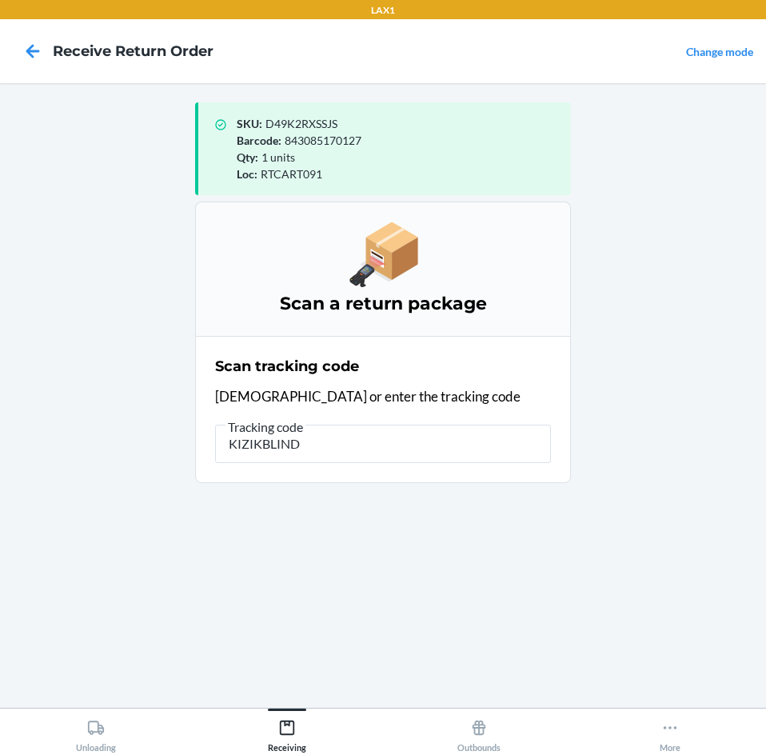
type input "KIZIKBLINDR"
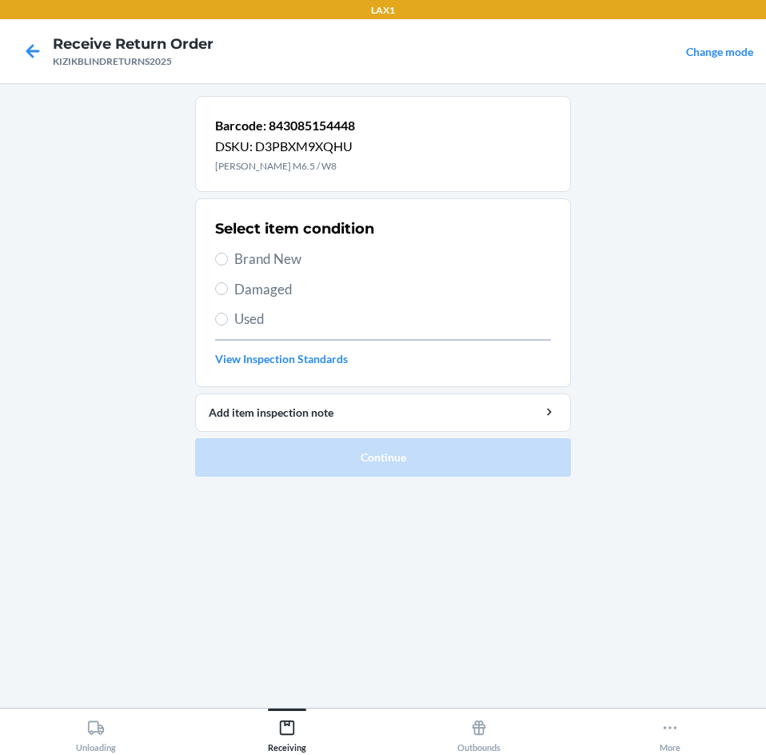
click at [249, 262] on span "Brand New" at bounding box center [392, 259] width 317 height 21
click at [228, 262] on input "Brand New" at bounding box center [221, 259] width 13 height 13
radio input "true"
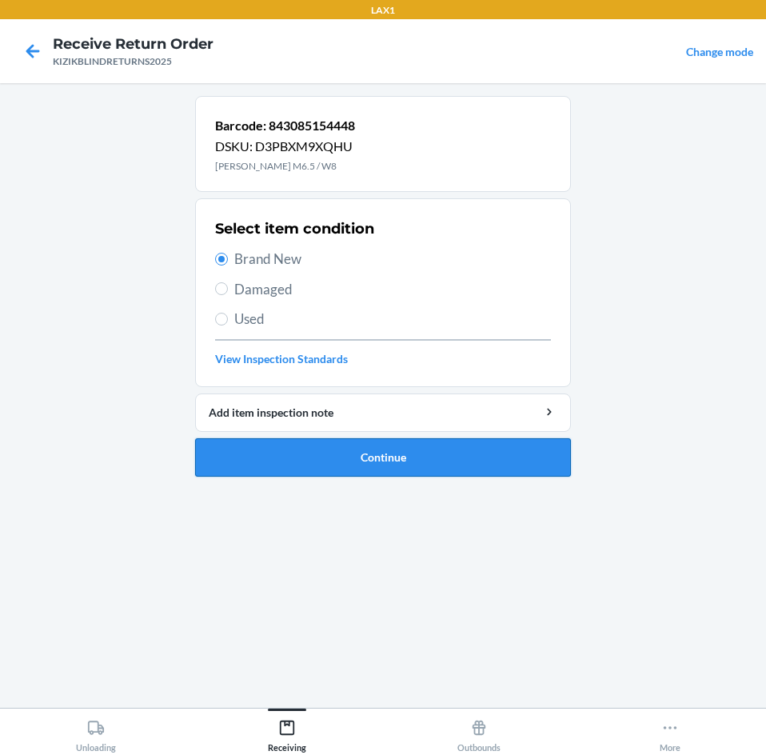
click at [377, 443] on button "Continue" at bounding box center [383, 457] width 376 height 38
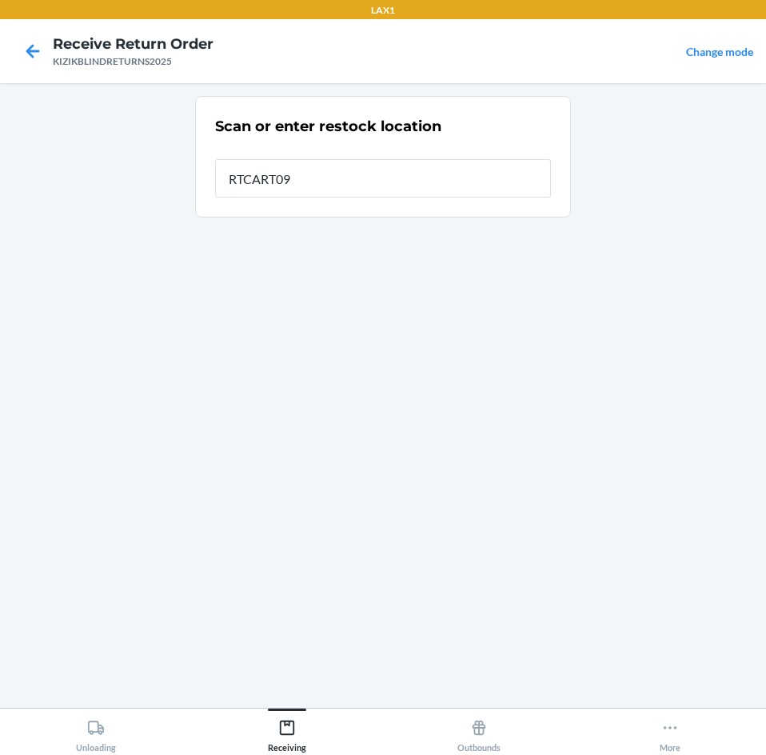
type input "RTCART091"
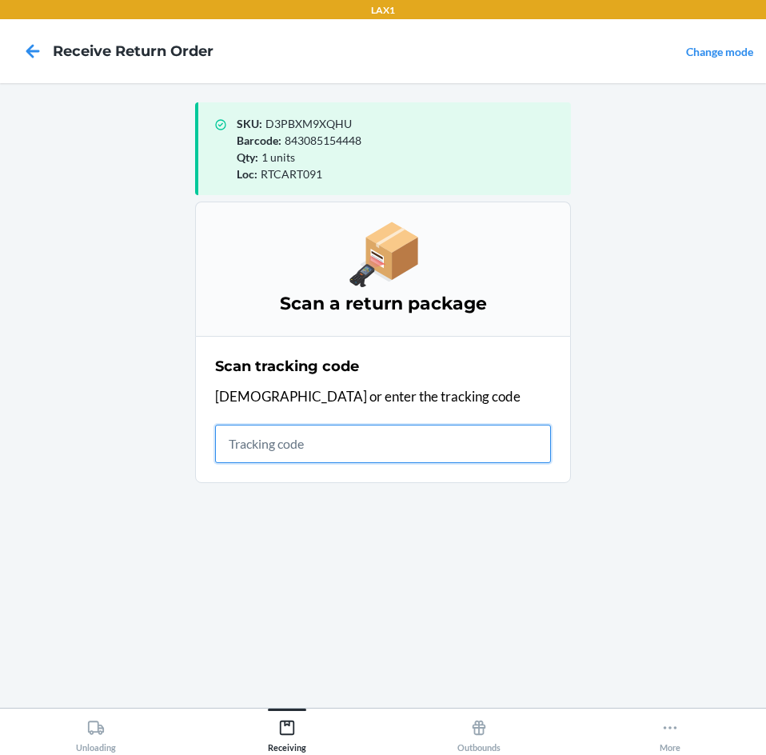
click at [260, 437] on input "text" at bounding box center [383, 444] width 336 height 38
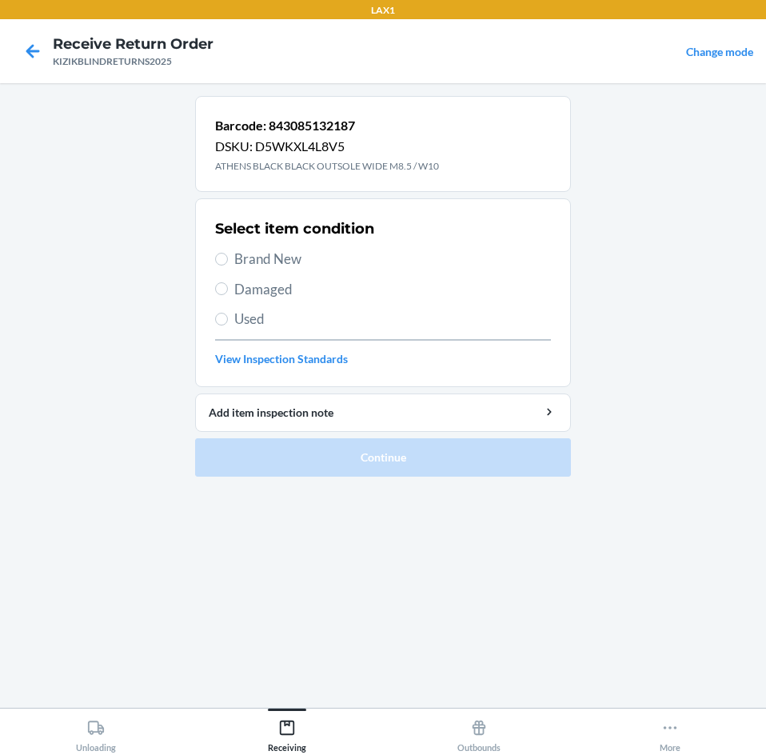
click at [294, 256] on span "Brand New" at bounding box center [392, 259] width 317 height 21
click at [228, 256] on input "Brand New" at bounding box center [221, 259] width 13 height 13
radio input "true"
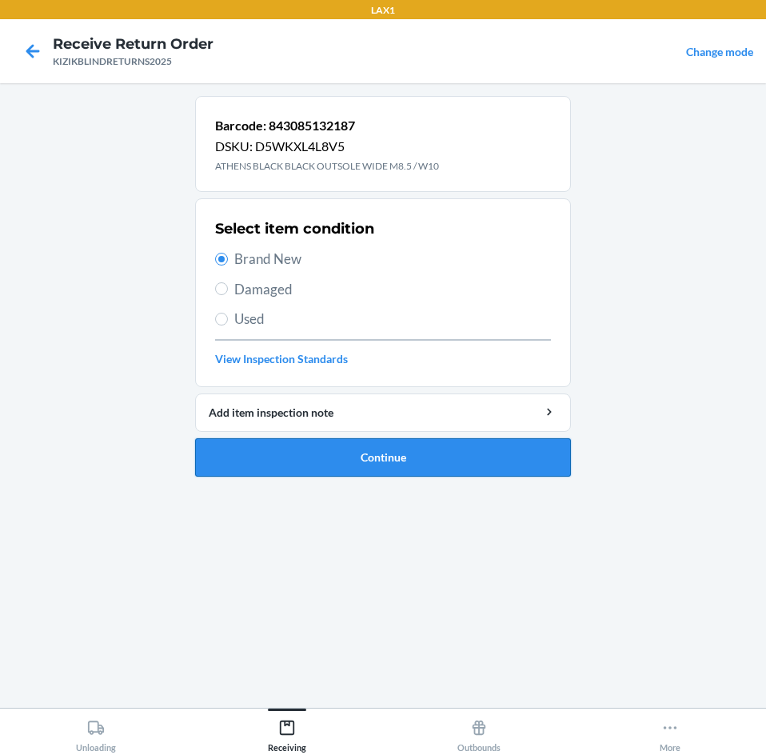
click at [270, 466] on button "Continue" at bounding box center [383, 457] width 376 height 38
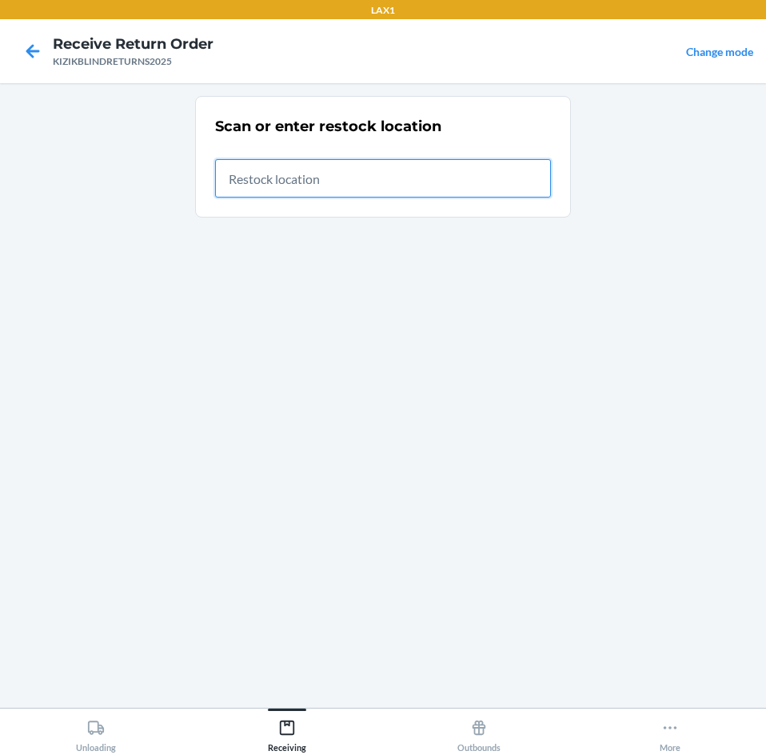
click at [266, 187] on input "text" at bounding box center [383, 178] width 336 height 38
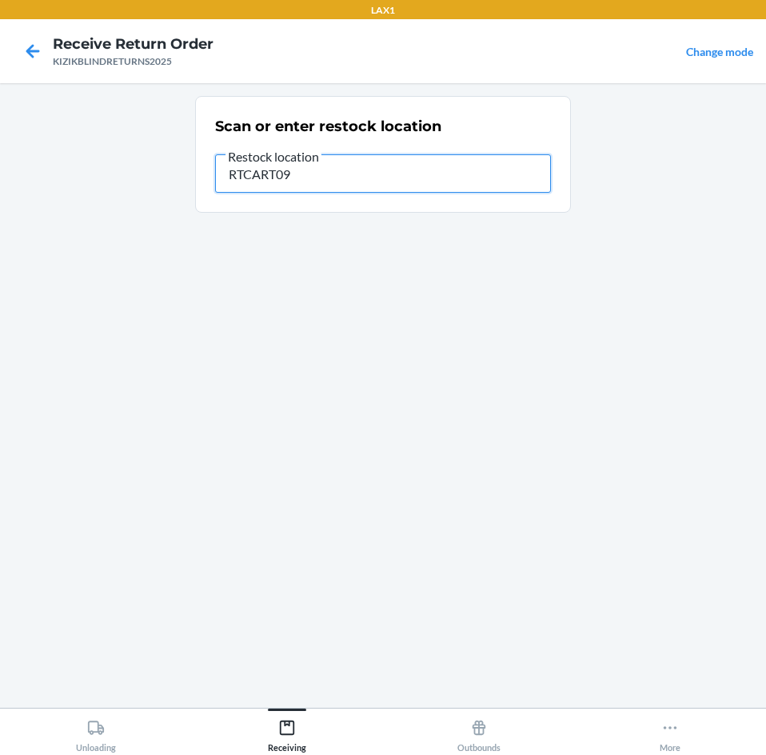
type input "RTCART091"
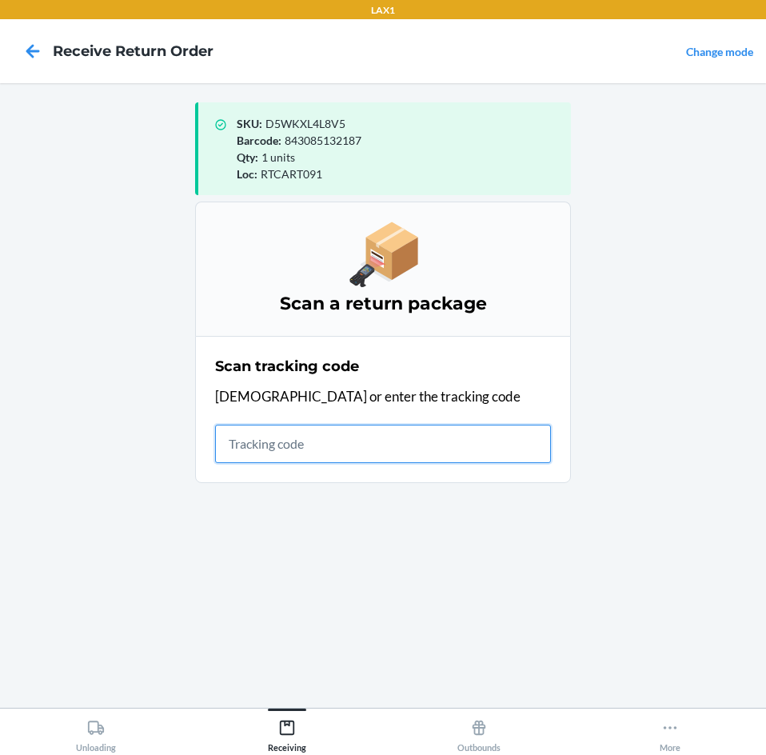
click at [387, 443] on input "text" at bounding box center [383, 444] width 336 height 38
type input "KIZIKBLIN"
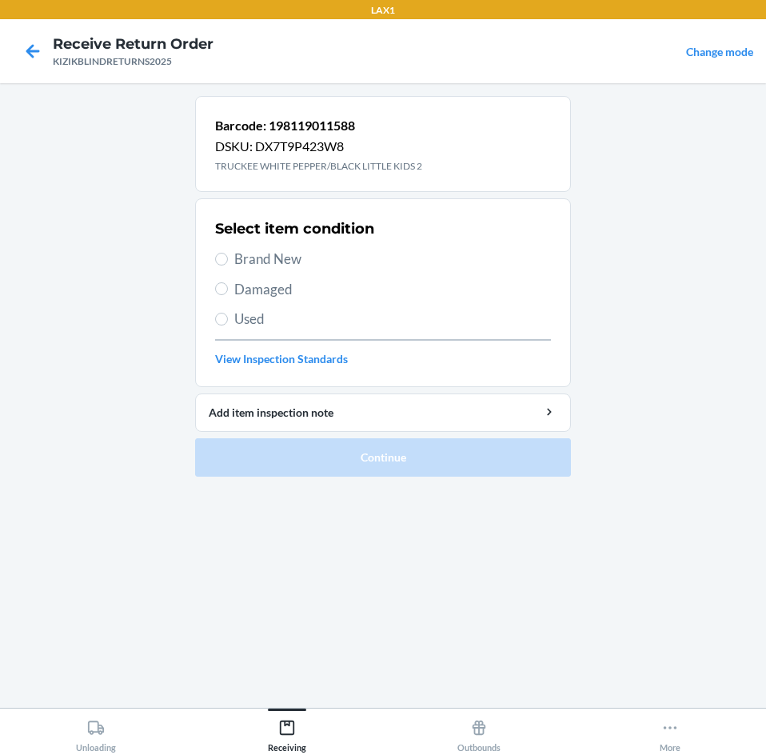
click at [250, 256] on span "Brand New" at bounding box center [392, 259] width 317 height 21
click at [228, 256] on input "Brand New" at bounding box center [221, 259] width 13 height 13
radio input "true"
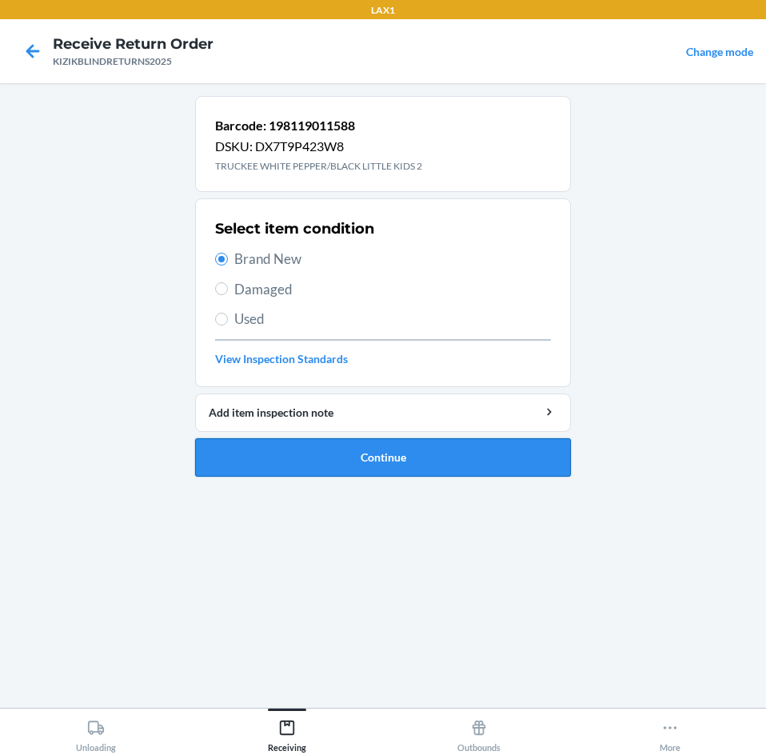
click at [289, 466] on button "Continue" at bounding box center [383, 457] width 376 height 38
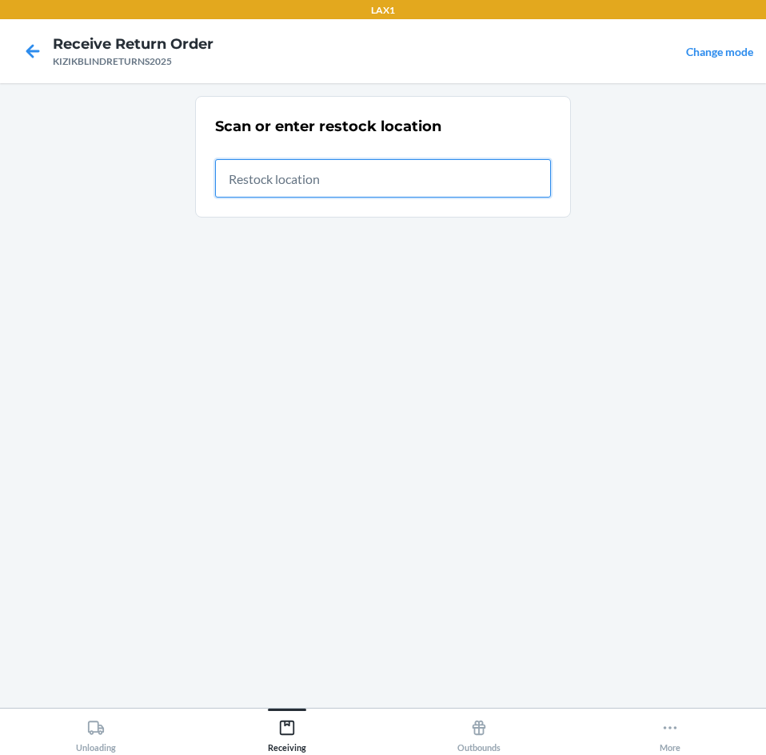
click at [230, 190] on input "text" at bounding box center [383, 178] width 336 height 38
type input "RTCART091"
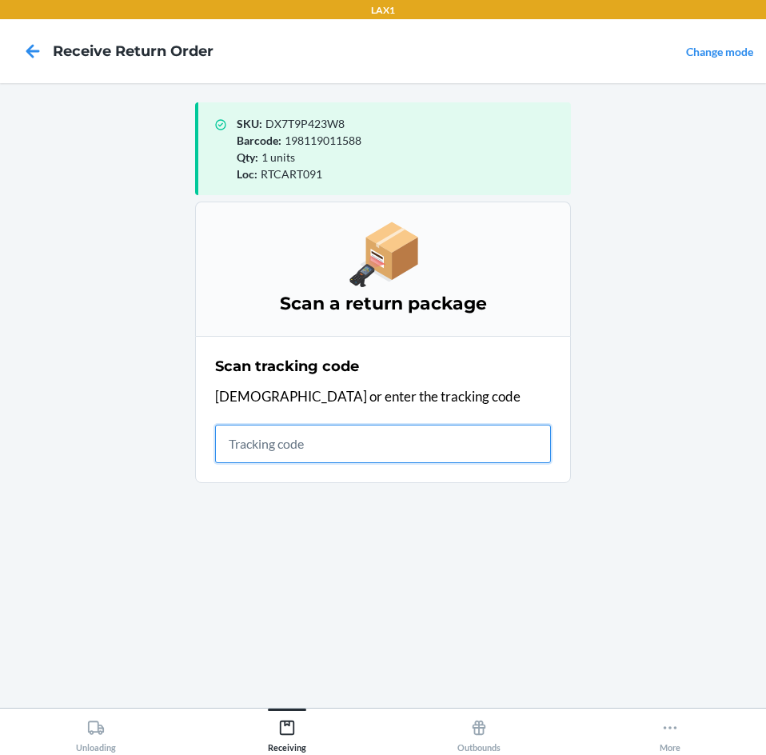
click at [318, 439] on input "text" at bounding box center [383, 444] width 336 height 38
type input "KIZIKBLIN"
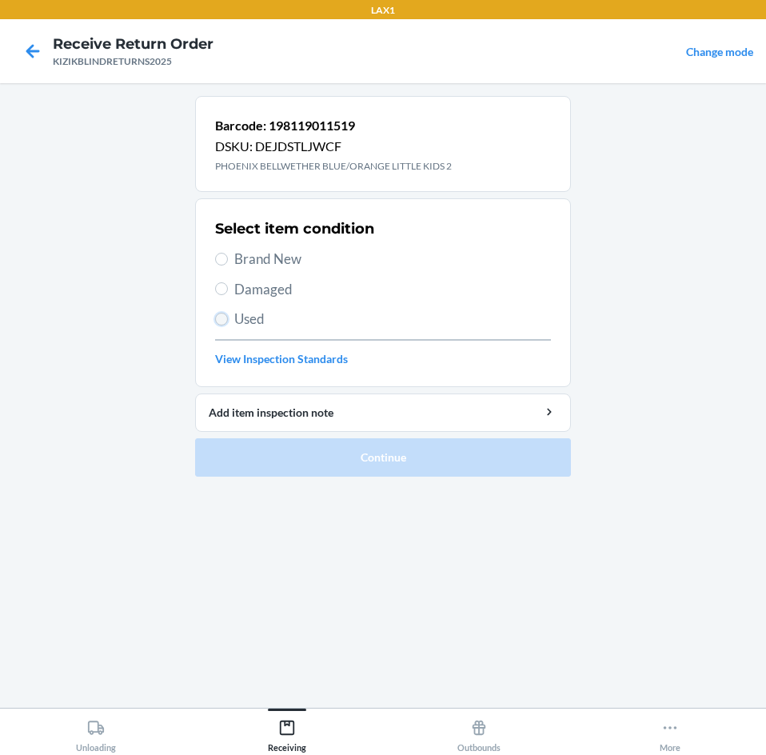
click at [220, 315] on input "Used" at bounding box center [221, 319] width 13 height 13
radio input "true"
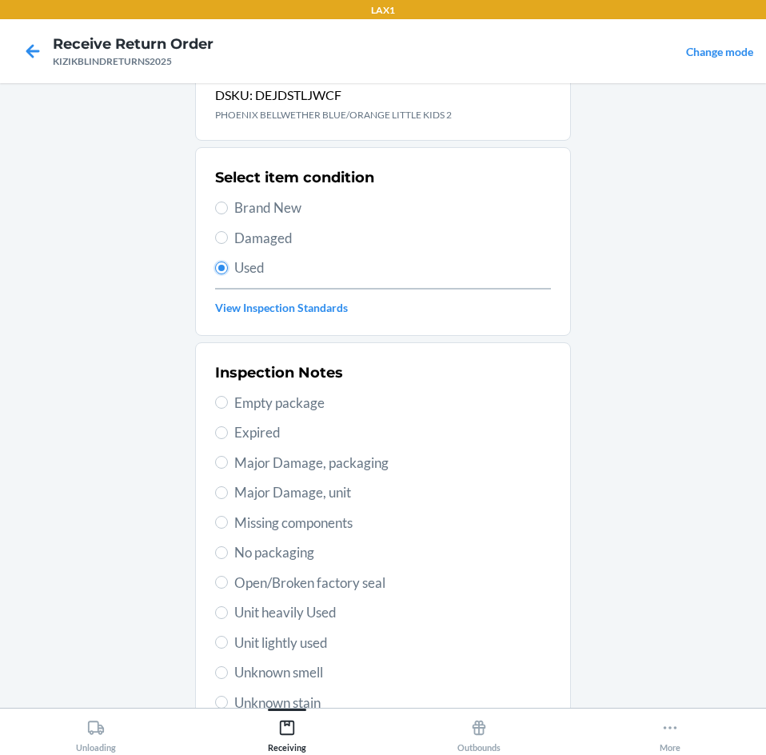
scroll to position [80, 0]
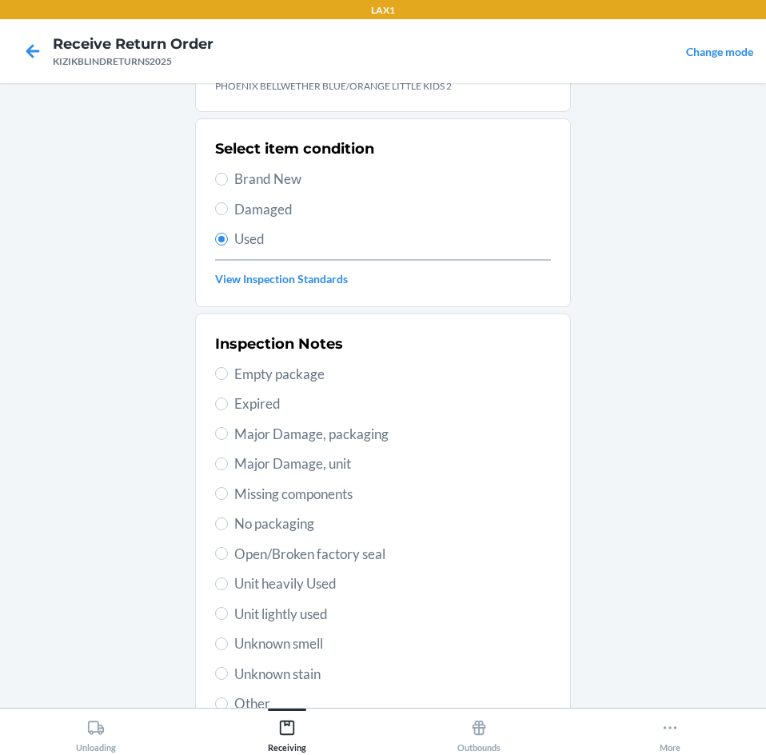
click at [274, 586] on span "Unit heavily Used" at bounding box center [392, 583] width 317 height 21
click at [228, 586] on input "Unit heavily Used" at bounding box center [221, 583] width 13 height 13
radio input "true"
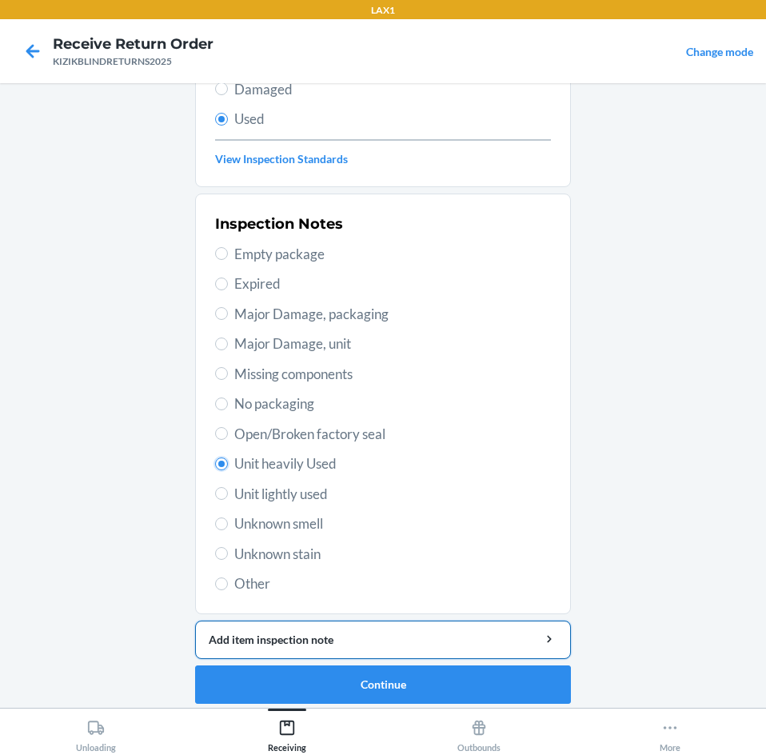
scroll to position [209, 0]
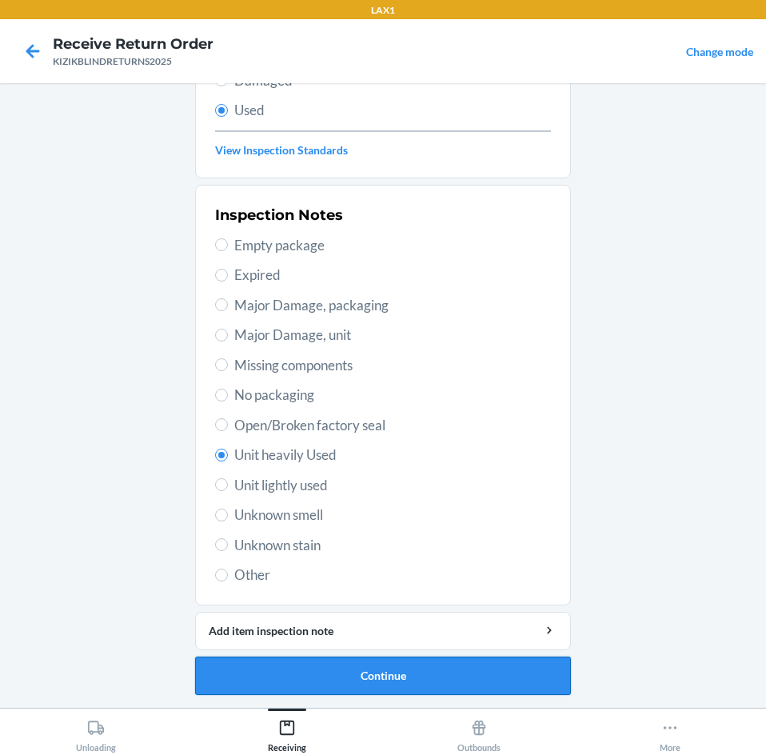
click at [318, 672] on button "Continue" at bounding box center [383, 676] width 376 height 38
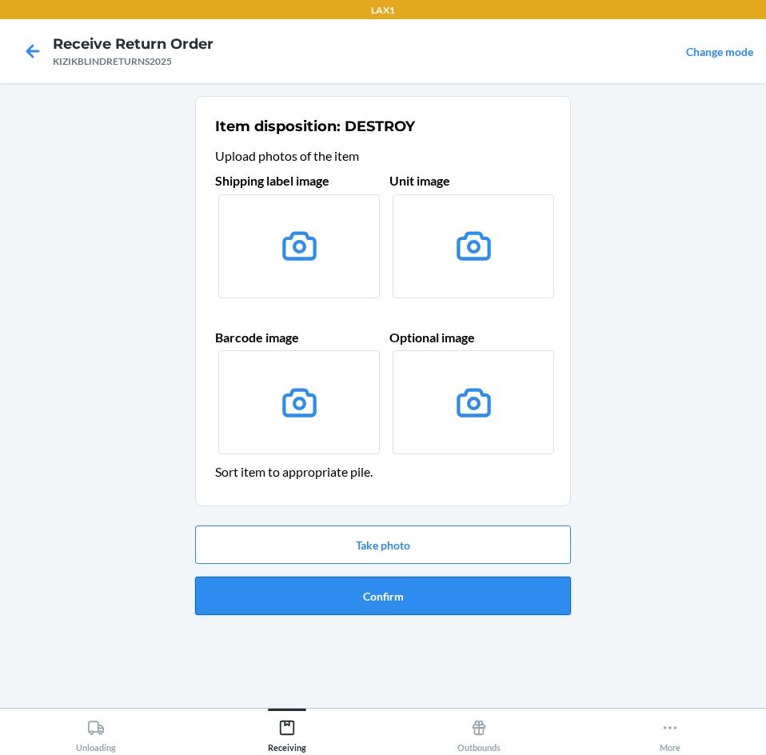
click at [359, 599] on button "Confirm" at bounding box center [383, 596] width 376 height 38
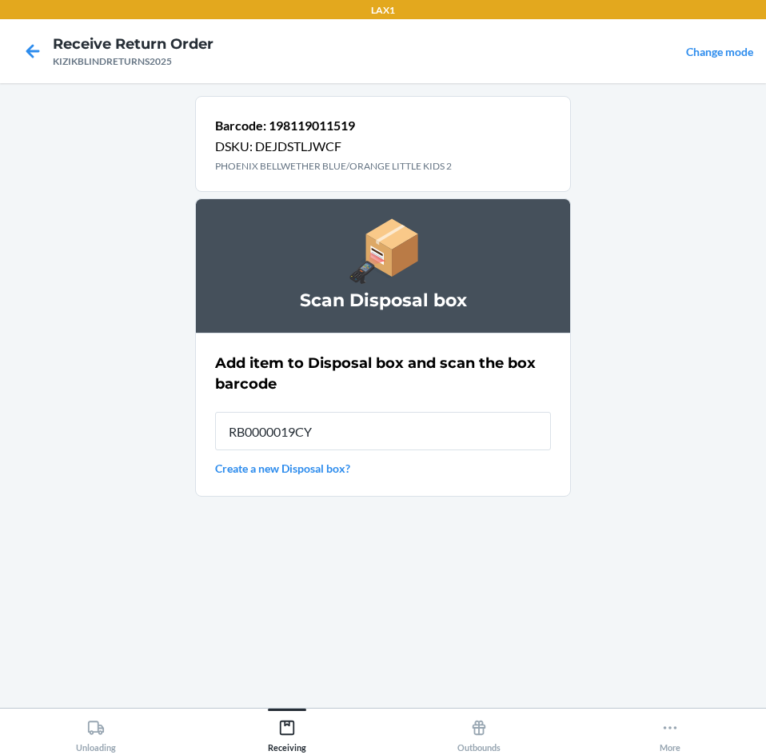
type input "RB0000019CY"
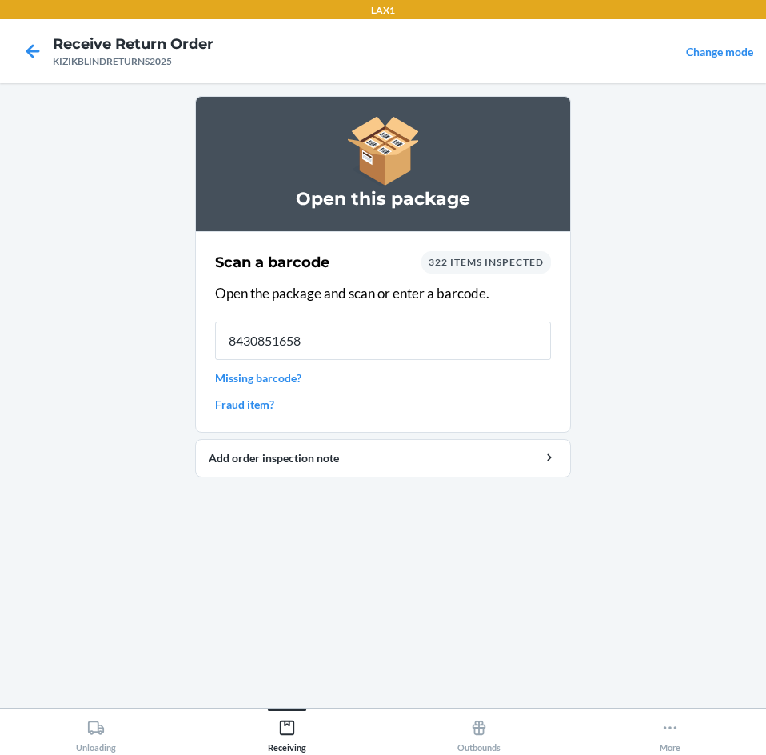
type input "84308516588"
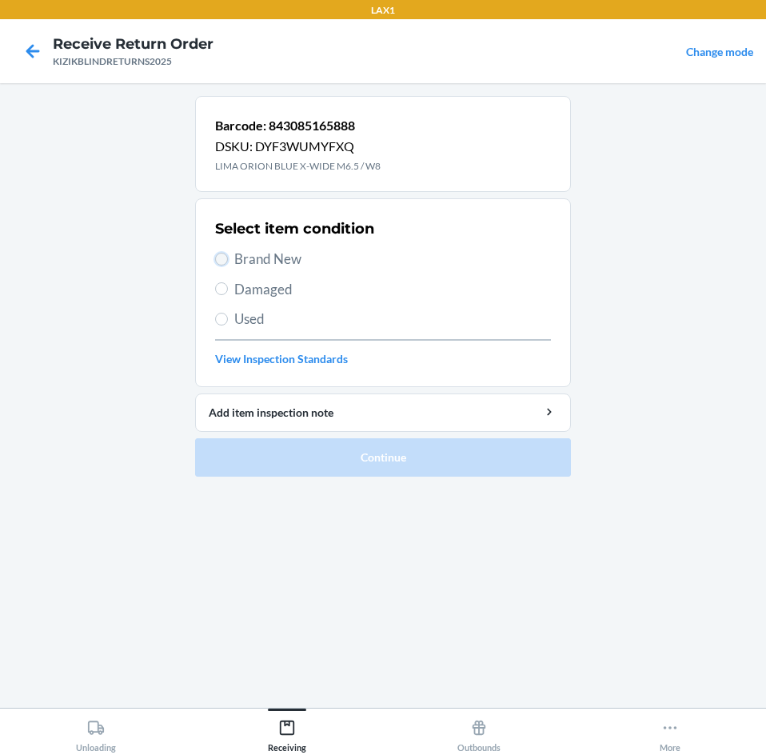
click at [220, 255] on input "Brand New" at bounding box center [221, 259] width 13 height 13
radio input "true"
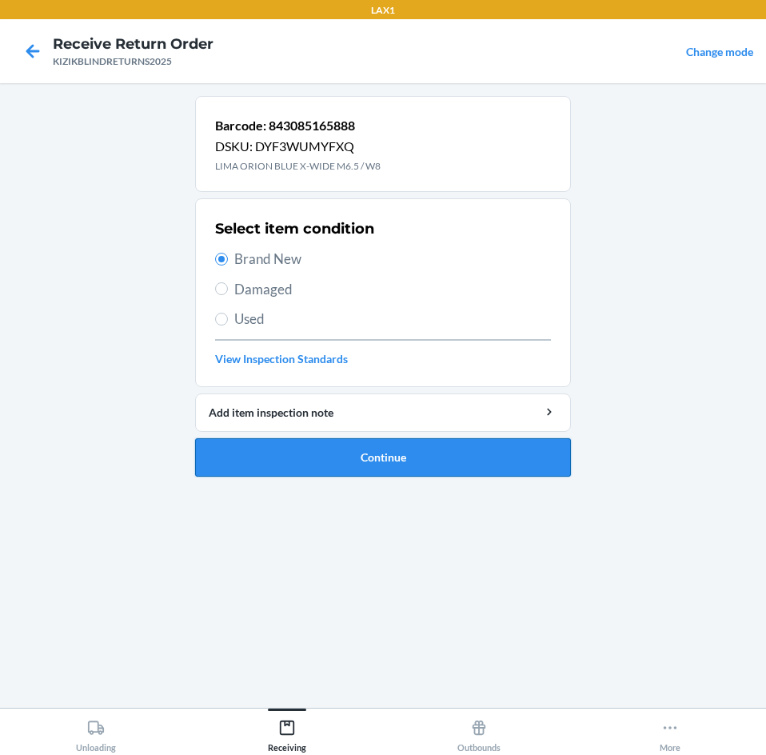
click at [274, 460] on button "Continue" at bounding box center [383, 457] width 376 height 38
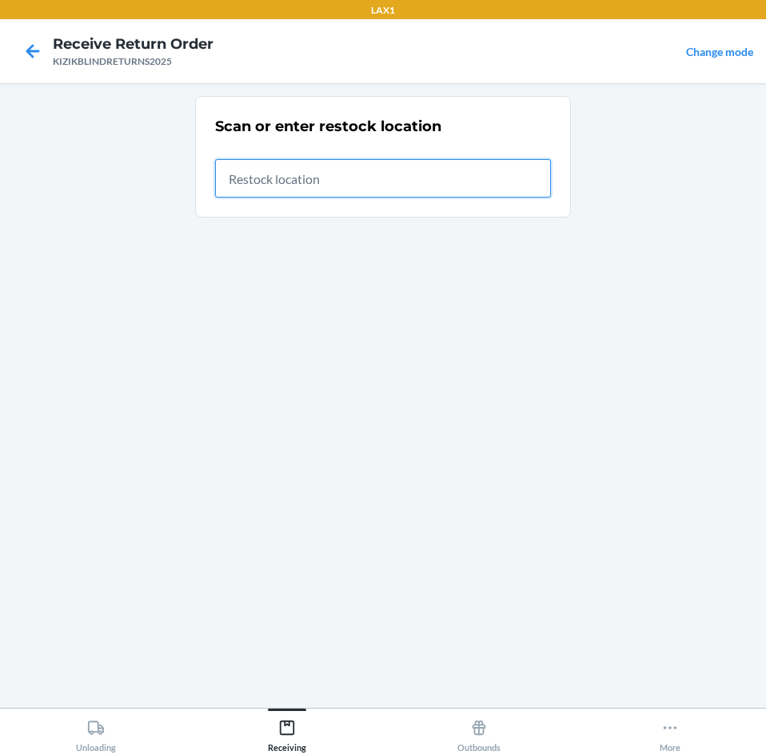
click at [349, 177] on input "text" at bounding box center [383, 178] width 336 height 38
type input "RTCART091"
